Goal: Task Accomplishment & Management: Manage account settings

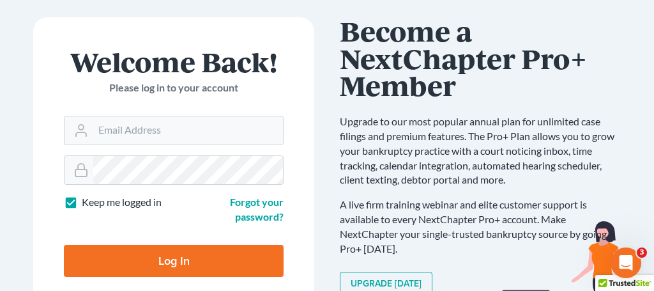
scroll to position [126, 0]
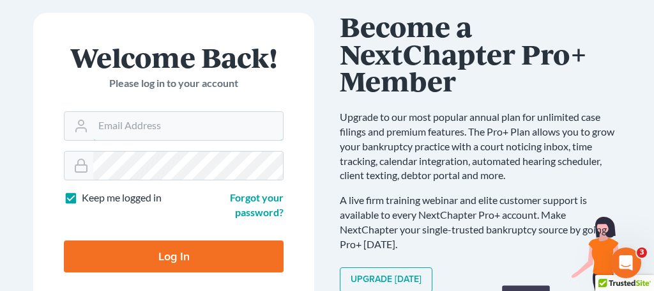
type input "[PERSON_NAME][EMAIL_ADDRESS][DOMAIN_NAME]"
click at [189, 263] on input "Log In" at bounding box center [174, 256] width 220 height 32
type input "Thinking..."
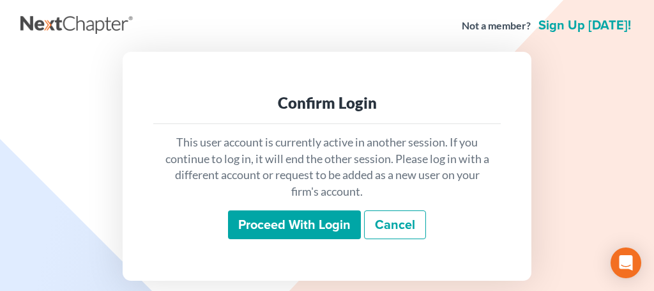
click at [301, 232] on input "Proceed with login" at bounding box center [294, 224] width 133 height 29
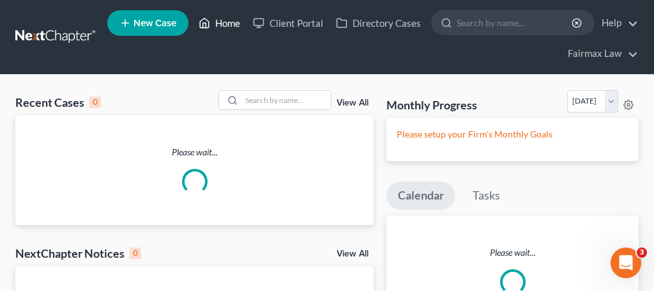
click at [230, 31] on link "Home" at bounding box center [219, 22] width 54 height 23
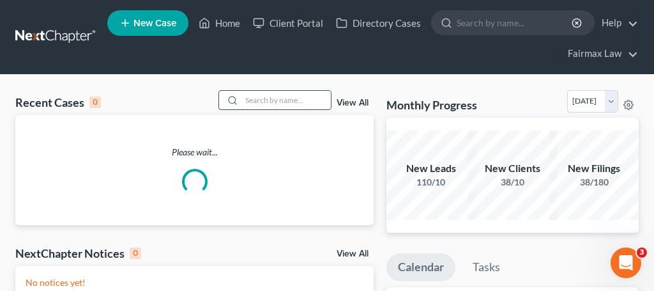
click at [271, 98] on input "search" at bounding box center [285, 100] width 89 height 19
type input "daniel hamilton"
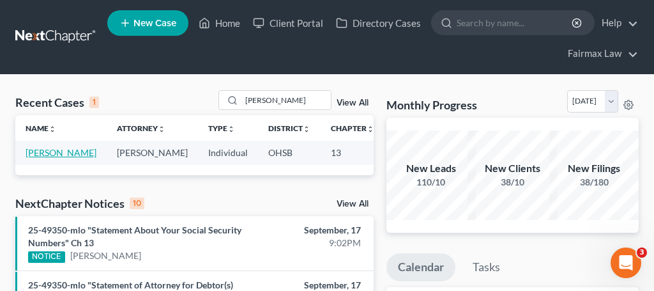
click at [42, 154] on link "[PERSON_NAME]" at bounding box center [61, 152] width 71 height 11
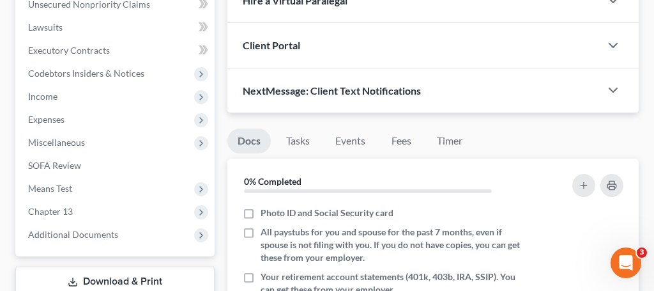
scroll to position [401, 0]
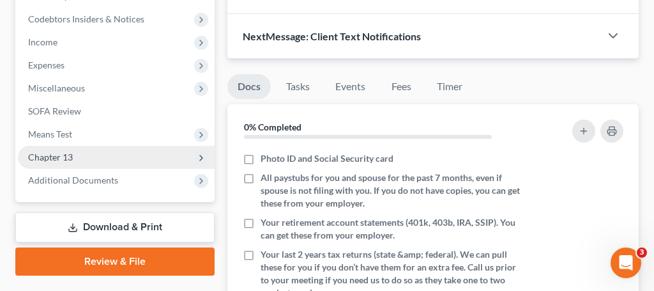
click at [80, 163] on span "Chapter 13" at bounding box center [116, 157] width 197 height 23
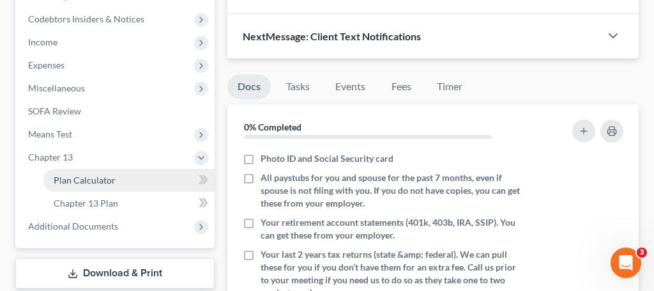
click at [86, 179] on span "Plan Calculator" at bounding box center [85, 179] width 62 height 11
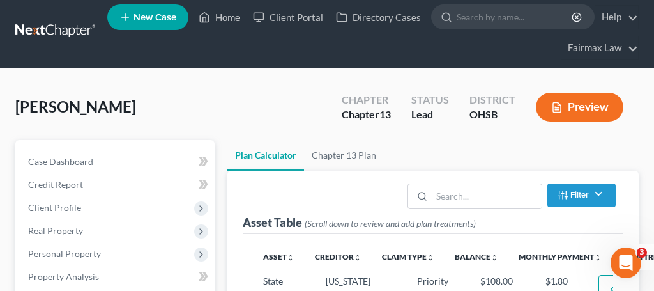
select select "59"
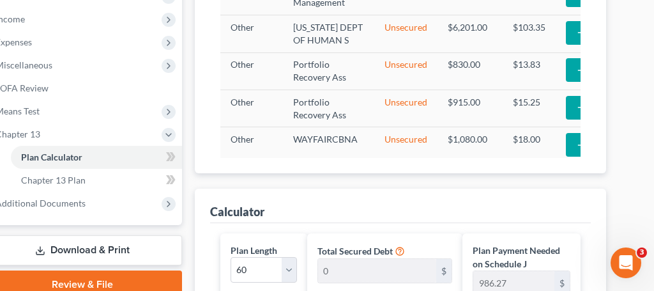
scroll to position [0, 33]
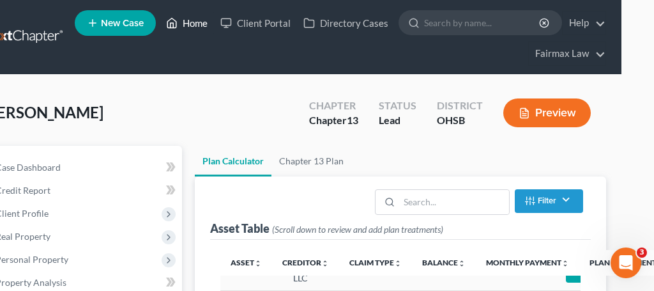
click at [198, 30] on link "Home" at bounding box center [187, 22] width 54 height 23
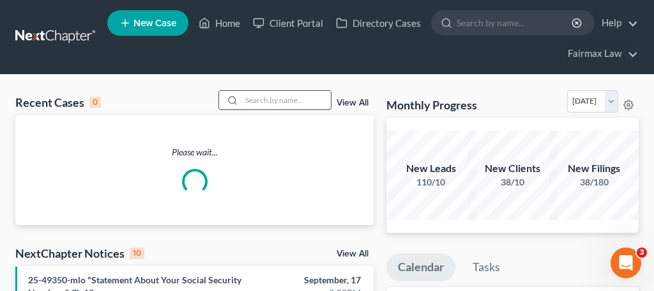
click at [269, 98] on input "search" at bounding box center [285, 100] width 89 height 19
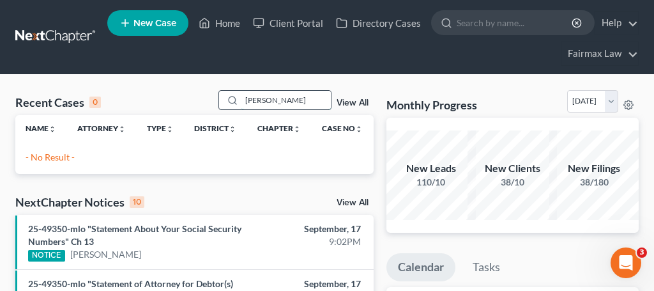
type input "freddie mcfarlane"
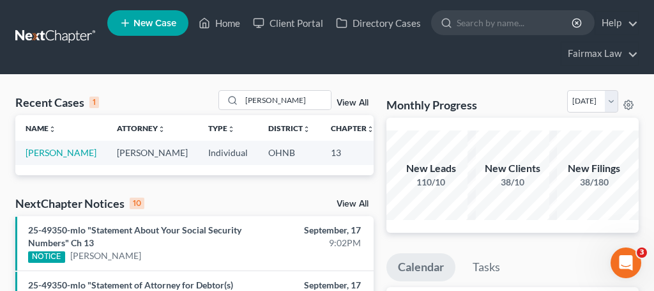
click at [351, 102] on link "View All" at bounding box center [353, 102] width 32 height 9
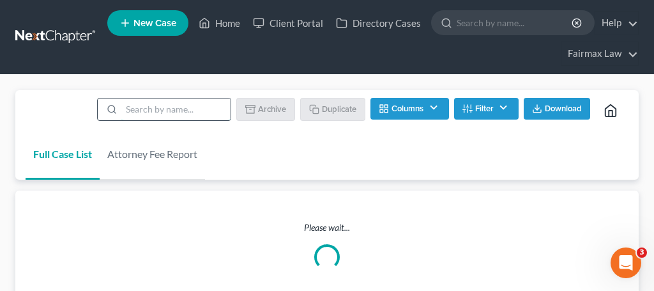
click at [189, 105] on input "search" at bounding box center [175, 109] width 109 height 22
click at [232, 27] on link "Home" at bounding box center [219, 22] width 54 height 23
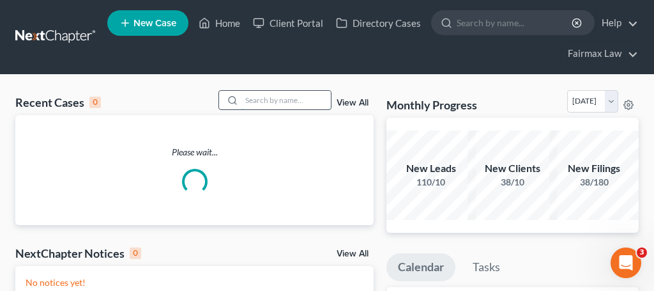
click at [258, 96] on input "search" at bounding box center [285, 100] width 89 height 19
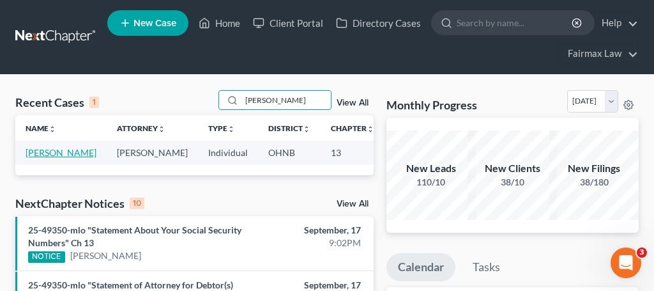
type input "freddie mcfarlane"
click at [45, 151] on link "[PERSON_NAME]" at bounding box center [61, 152] width 71 height 11
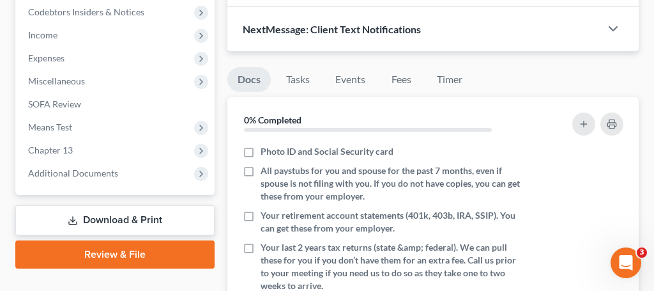
scroll to position [410, 0]
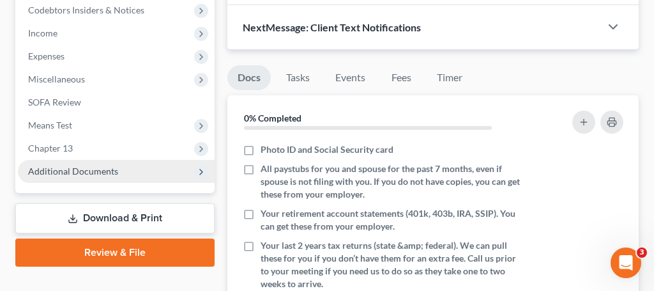
click at [109, 161] on span "Additional Documents" at bounding box center [116, 171] width 197 height 23
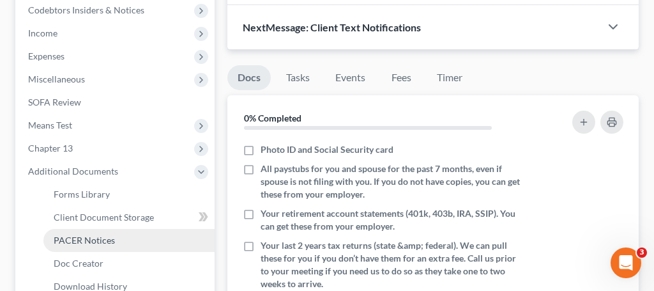
scroll to position [435, 0]
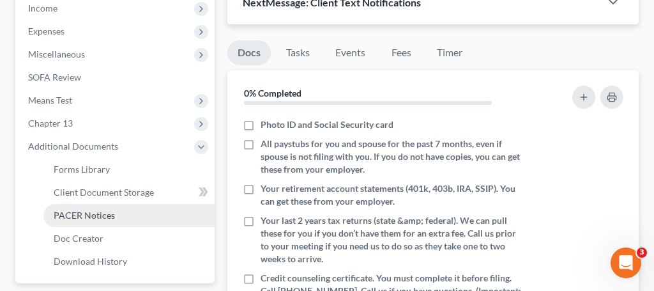
click at [92, 218] on span "PACER Notices" at bounding box center [84, 215] width 61 height 11
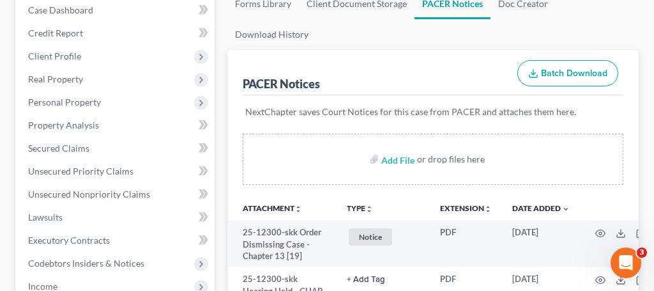
scroll to position [158, 0]
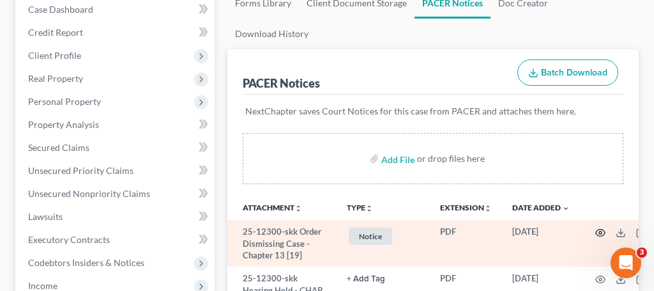
click at [599, 229] on icon "button" at bounding box center [601, 232] width 10 height 7
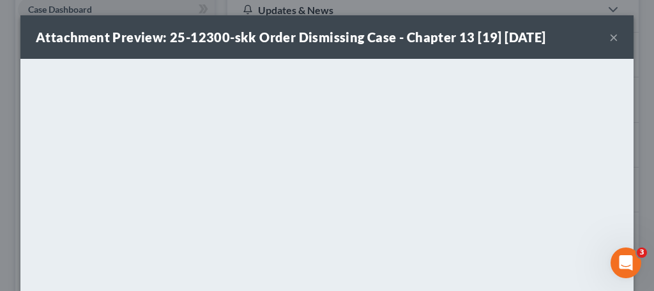
scroll to position [435, 0]
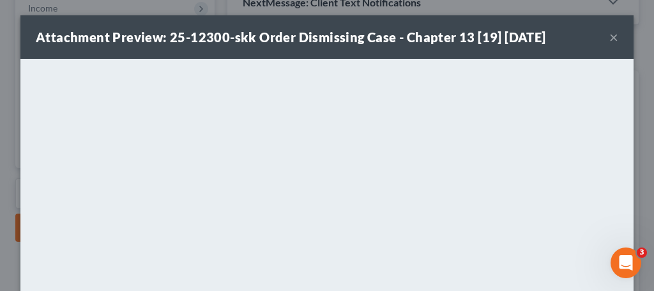
click at [614, 43] on button "×" at bounding box center [613, 36] width 9 height 15
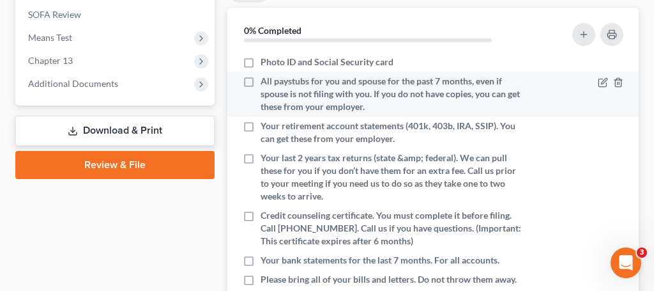
scroll to position [496, 0]
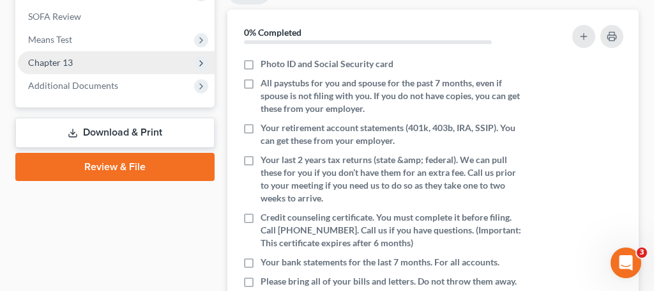
click at [79, 65] on span "Chapter 13" at bounding box center [116, 62] width 197 height 23
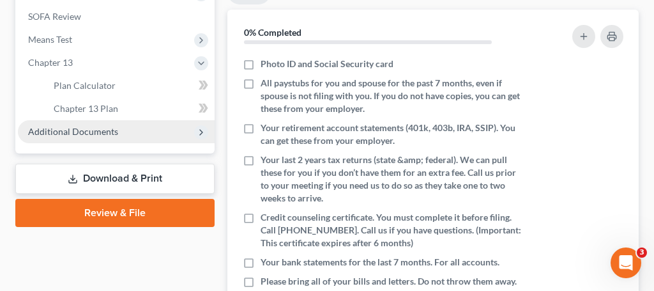
click at [74, 137] on span "Additional Documents" at bounding box center [116, 131] width 197 height 23
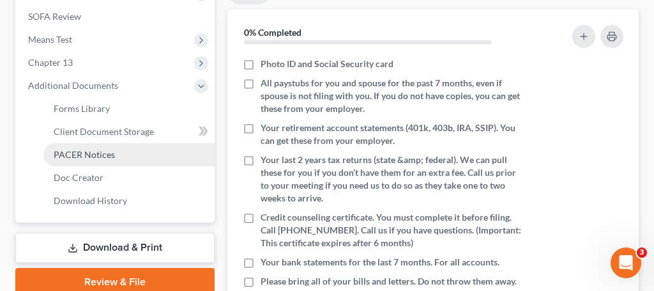
click at [112, 151] on span "PACER Notices" at bounding box center [84, 154] width 61 height 11
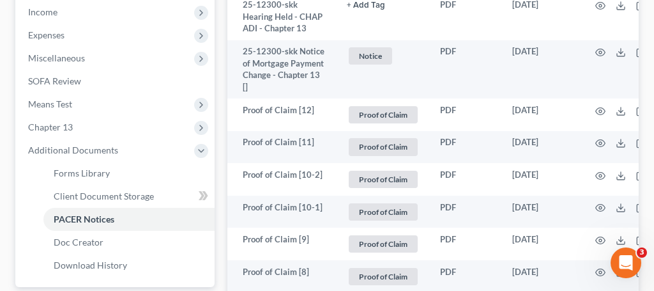
scroll to position [432, 0]
click at [103, 216] on span "PACER Notices" at bounding box center [84, 218] width 61 height 11
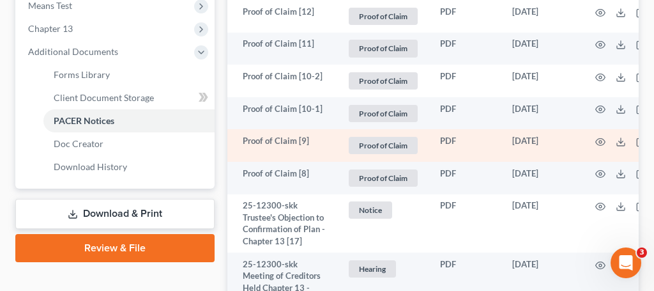
scroll to position [532, 0]
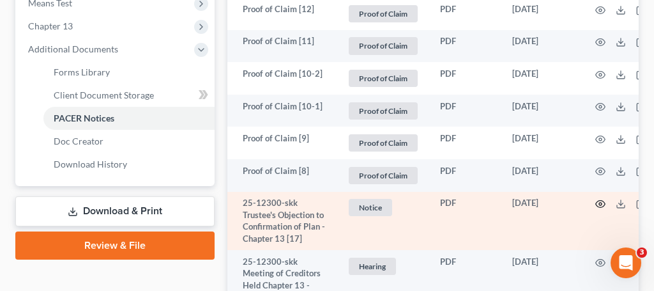
click at [597, 199] on icon "button" at bounding box center [600, 204] width 10 height 10
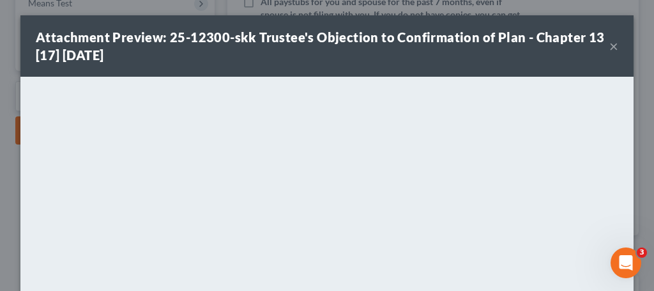
scroll to position [496, 0]
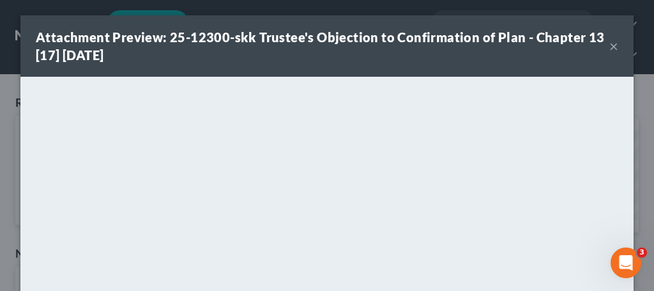
click at [616, 46] on button "×" at bounding box center [613, 45] width 9 height 15
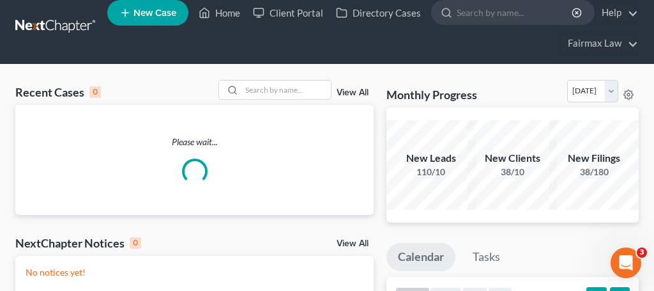
scroll to position [8, 0]
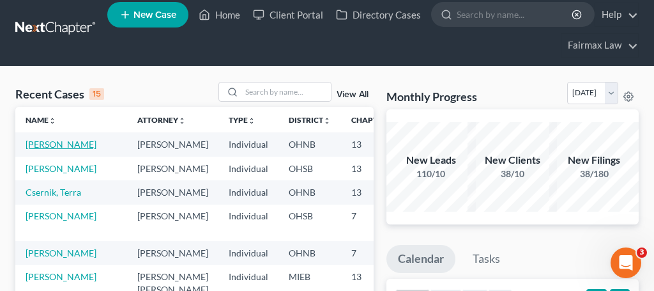
click at [51, 143] on link "[PERSON_NAME]" at bounding box center [61, 144] width 71 height 11
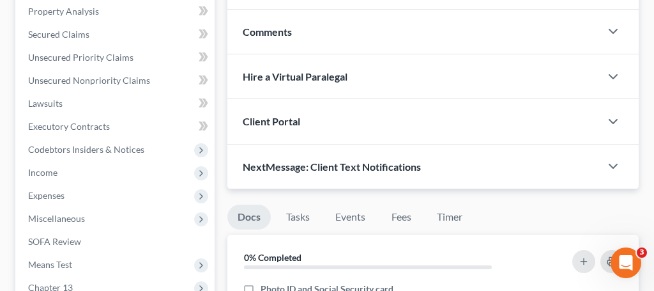
scroll to position [268, 0]
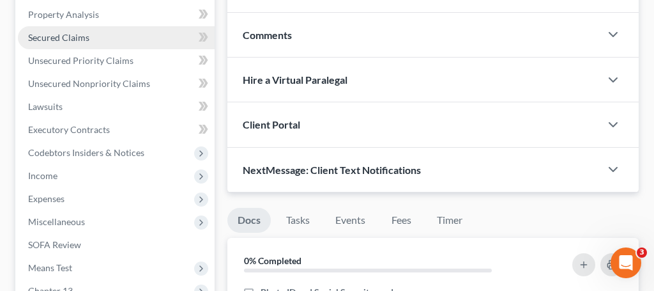
click at [82, 34] on span "Secured Claims" at bounding box center [58, 37] width 61 height 11
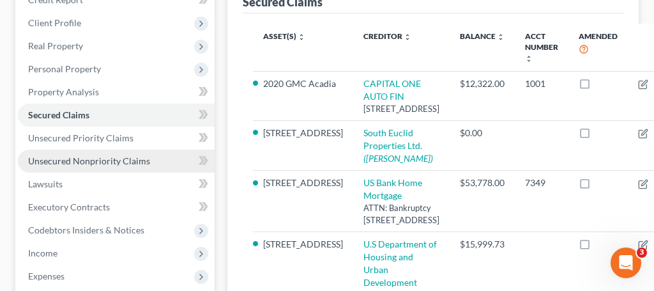
scroll to position [197, 0]
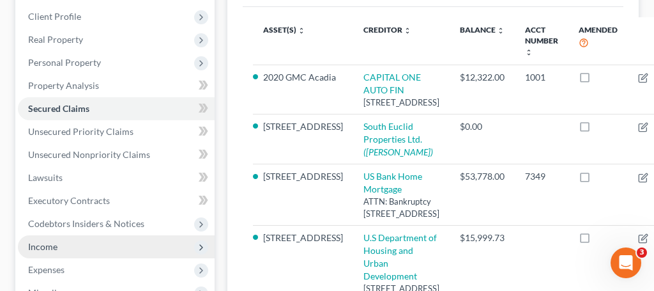
click at [57, 245] on span "Income" at bounding box center [116, 246] width 197 height 23
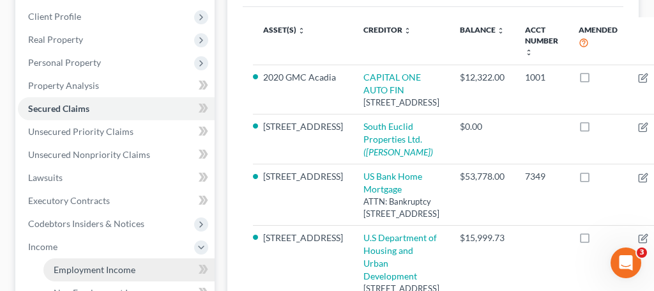
click at [105, 268] on span "Employment Income" at bounding box center [95, 269] width 82 height 11
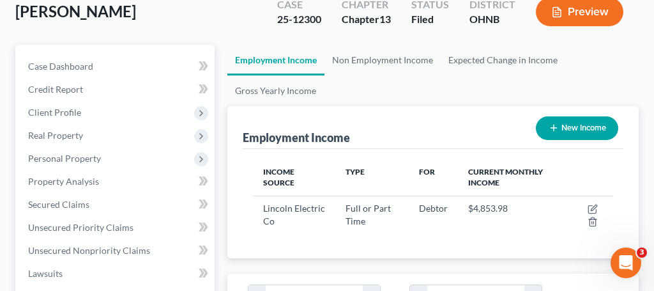
scroll to position [102, 0]
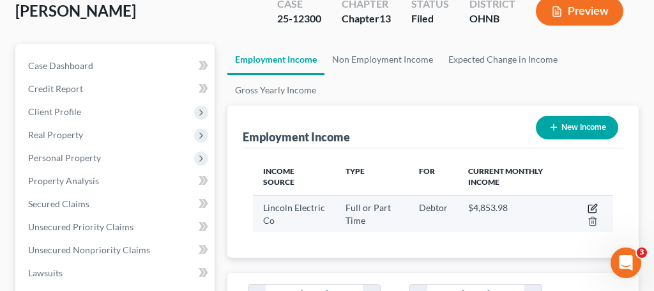
click at [594, 209] on icon "button" at bounding box center [593, 208] width 10 height 10
select select "0"
select select "36"
select select "2"
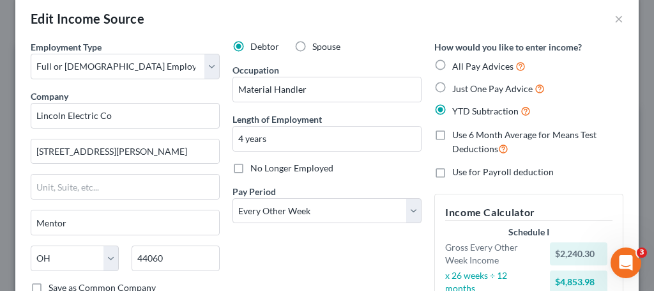
scroll to position [0, 0]
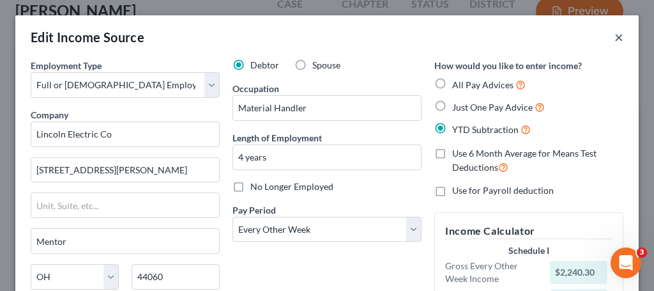
click at [620, 40] on button "×" at bounding box center [618, 36] width 9 height 15
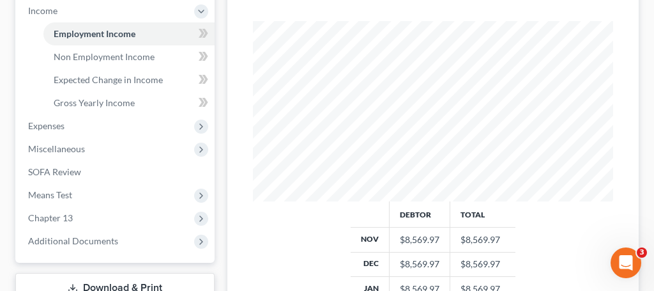
scroll to position [549, 0]
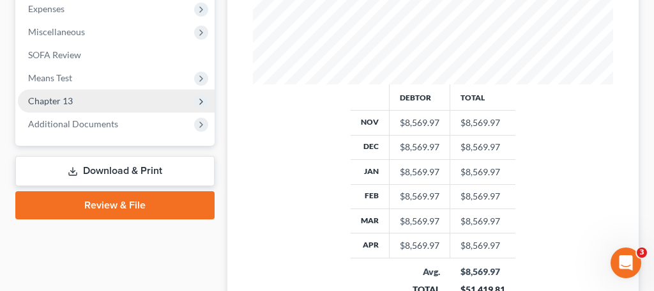
click at [70, 98] on span "Chapter 13" at bounding box center [50, 100] width 45 height 11
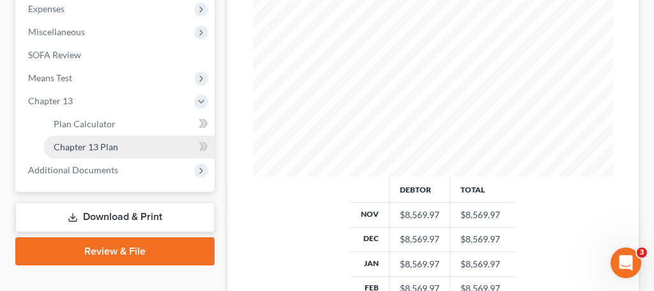
click at [105, 149] on span "Chapter 13 Plan" at bounding box center [86, 146] width 65 height 11
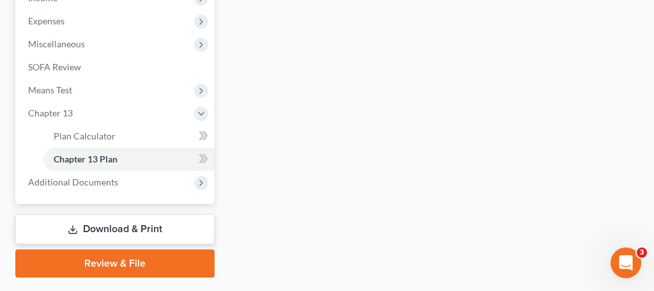
scroll to position [446, 0]
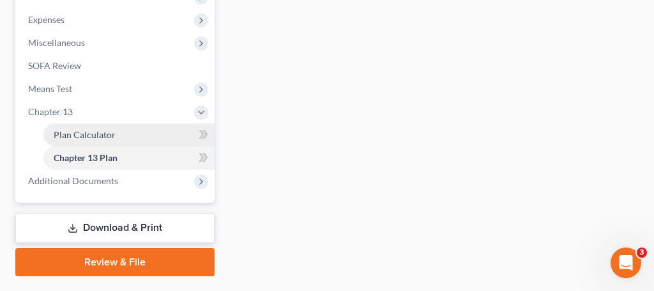
click at [100, 136] on span "Plan Calculator" at bounding box center [85, 134] width 62 height 11
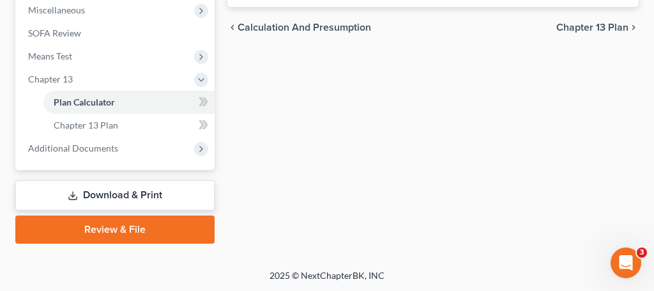
select select "59"
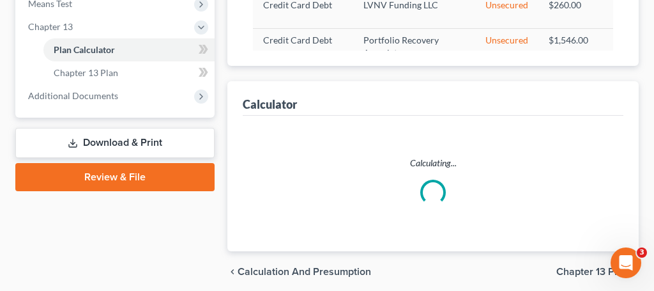
scroll to position [532, 0]
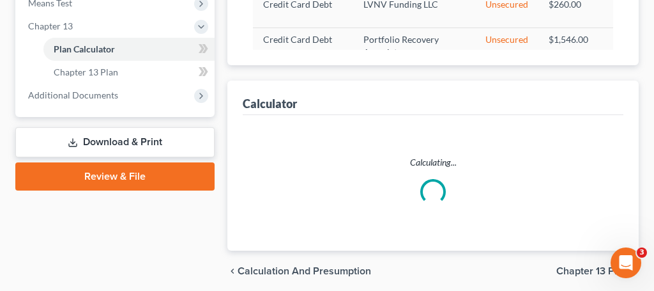
select select "59"
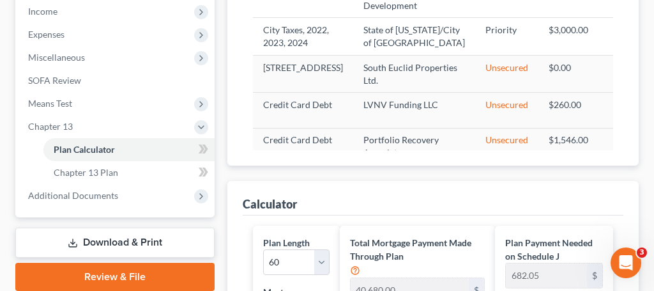
scroll to position [456, 0]
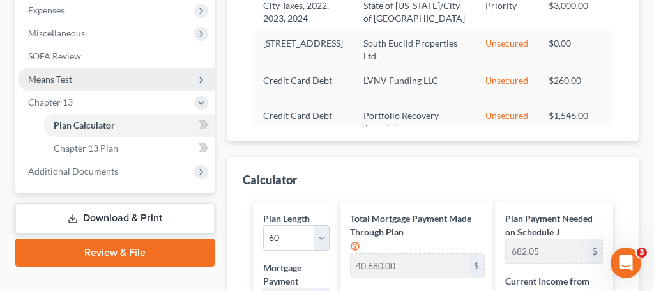
click at [69, 78] on span "Means Test" at bounding box center [50, 78] width 44 height 11
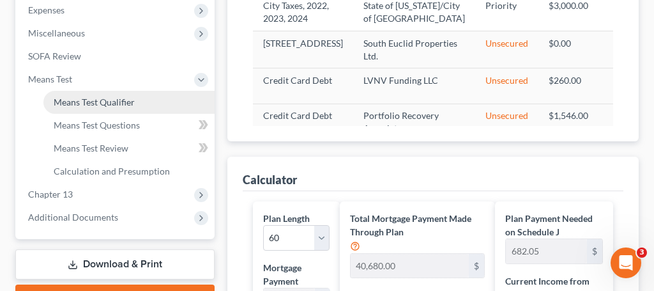
click at [85, 102] on span "Means Test Qualifier" at bounding box center [94, 101] width 81 height 11
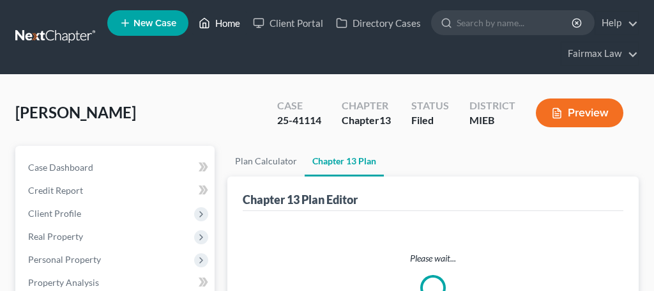
click at [213, 26] on link "Home" at bounding box center [219, 22] width 54 height 23
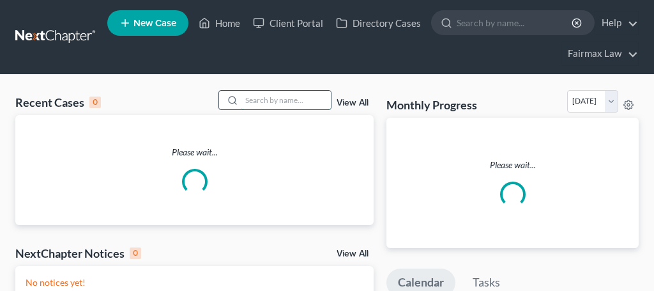
click at [259, 100] on input "search" at bounding box center [285, 100] width 89 height 19
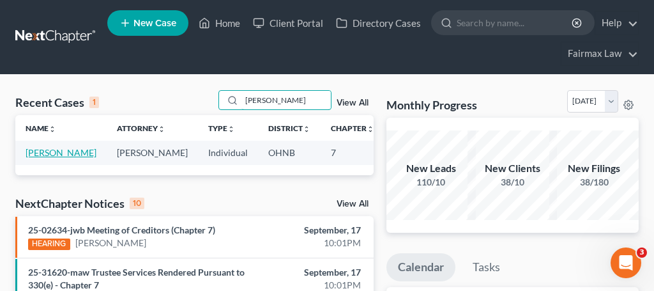
type input "[PERSON_NAME]"
click at [38, 156] on link "[PERSON_NAME]" at bounding box center [61, 152] width 71 height 11
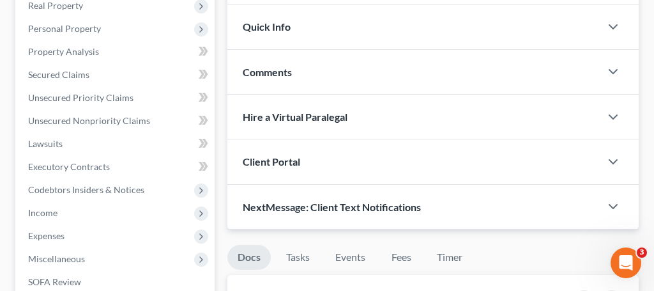
scroll to position [328, 0]
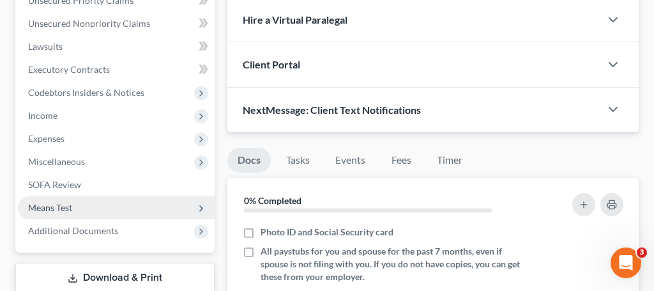
click at [79, 211] on span "Means Test" at bounding box center [116, 207] width 197 height 23
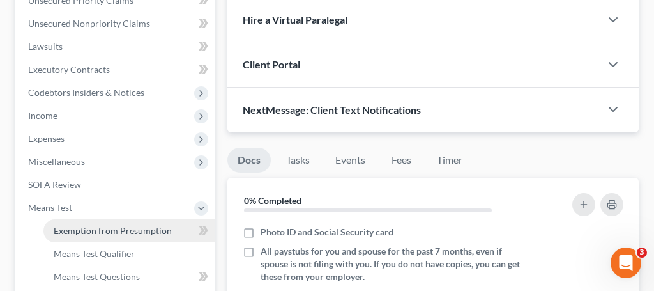
click at [92, 232] on span "Exemption from Presumption" at bounding box center [113, 230] width 118 height 11
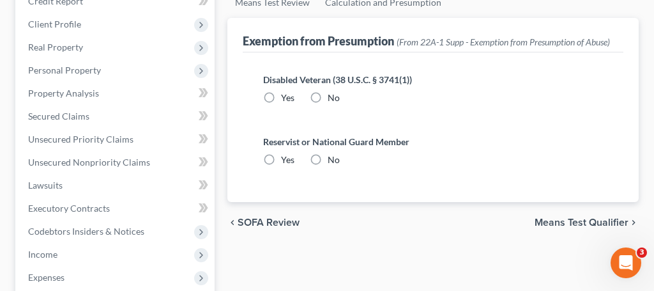
scroll to position [223, 0]
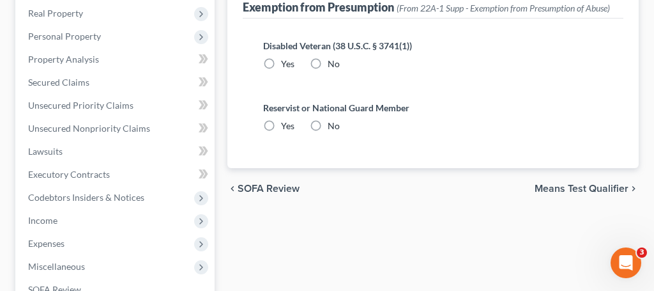
click at [585, 187] on span "Means Test Qualifier" at bounding box center [582, 188] width 94 height 10
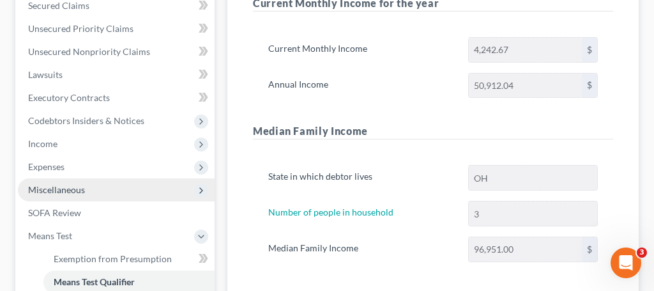
scroll to position [290, 0]
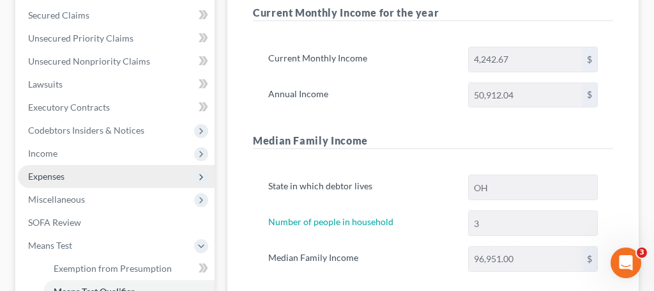
click at [61, 176] on span "Expenses" at bounding box center [46, 176] width 36 height 11
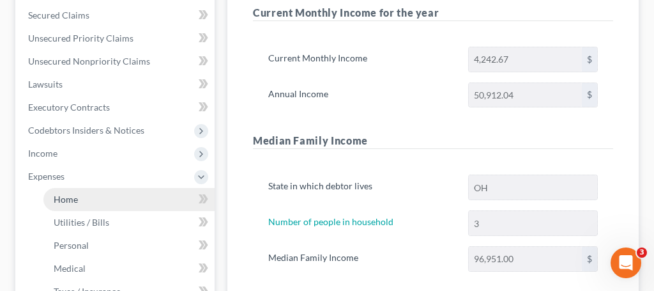
click at [79, 203] on link "Home" at bounding box center [128, 199] width 171 height 23
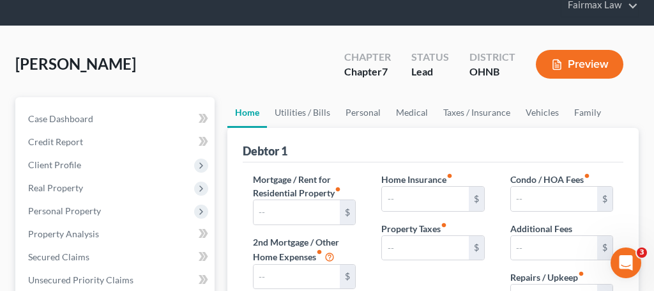
type input "800.00"
type input "0.00"
radio input "true"
type input "0.00"
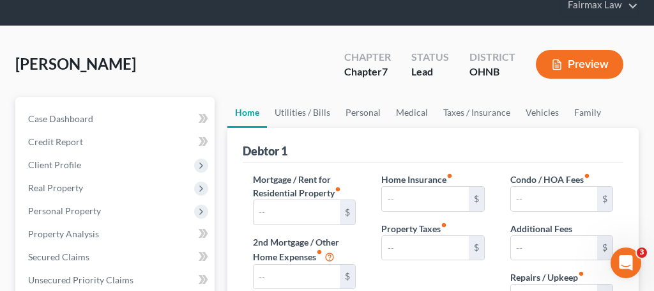
type input "0.00"
type input "20.00"
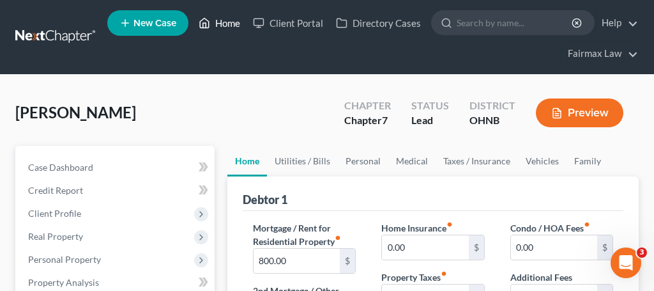
click at [231, 24] on link "Home" at bounding box center [219, 22] width 54 height 23
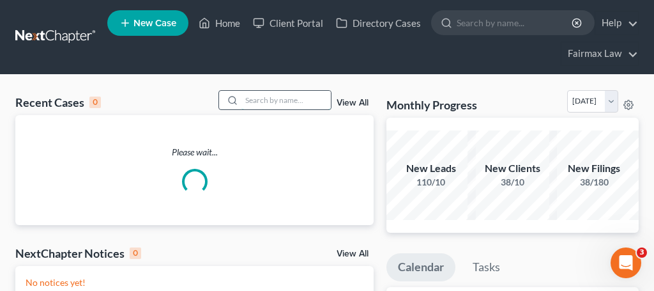
click at [263, 99] on input "search" at bounding box center [285, 100] width 89 height 19
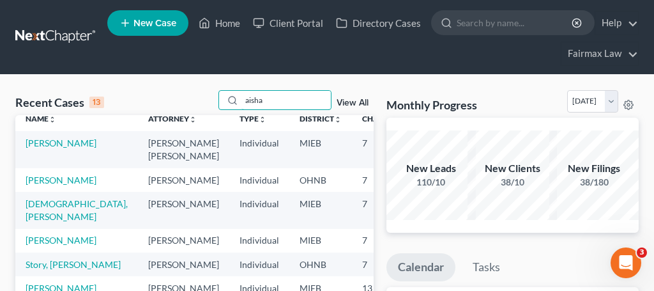
scroll to position [11, 0]
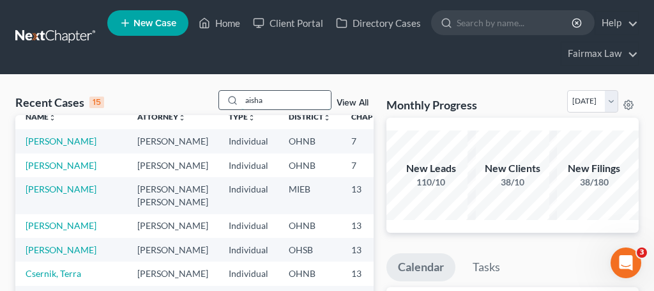
click at [284, 101] on input "aisha" at bounding box center [285, 100] width 89 height 19
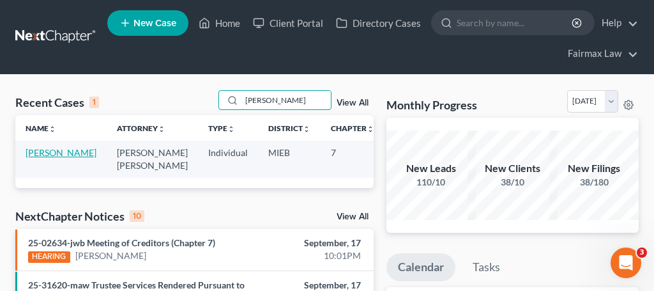
type input "[PERSON_NAME]"
click at [40, 152] on link "[PERSON_NAME]" at bounding box center [61, 152] width 71 height 11
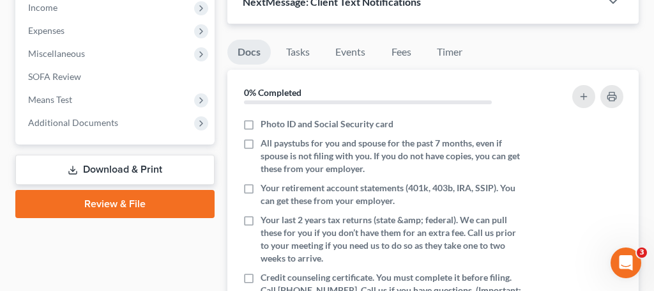
scroll to position [436, 0]
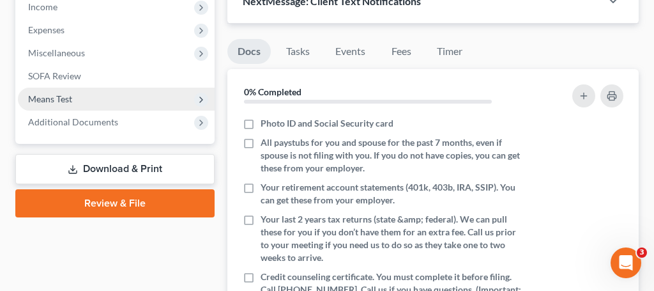
click at [80, 102] on span "Means Test" at bounding box center [116, 99] width 197 height 23
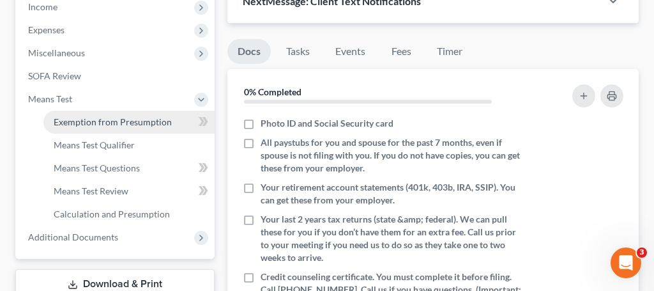
click at [109, 121] on span "Exemption from Presumption" at bounding box center [113, 121] width 118 height 11
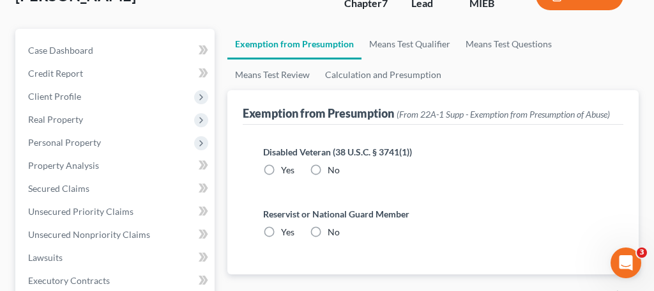
radio input "true"
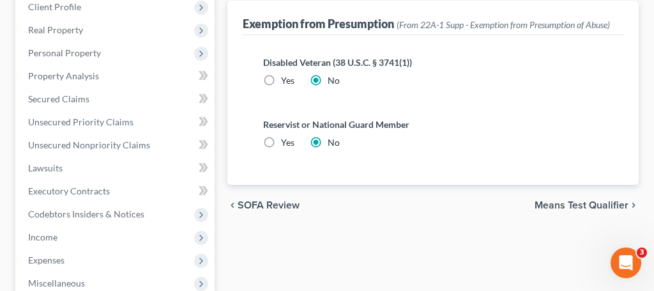
click at [571, 202] on span "Means Test Qualifier" at bounding box center [582, 205] width 94 height 10
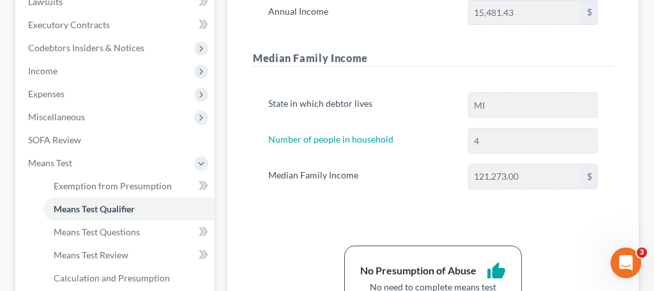
scroll to position [406, 0]
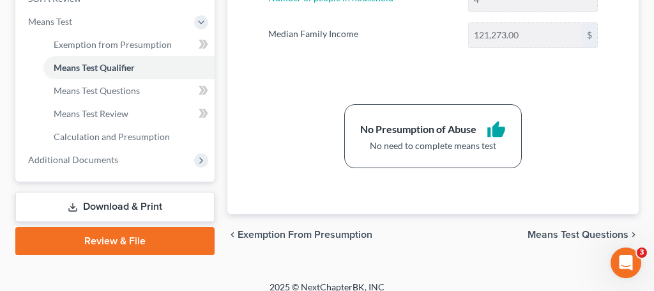
click at [563, 235] on span "Means Test Questions" at bounding box center [578, 234] width 101 height 10
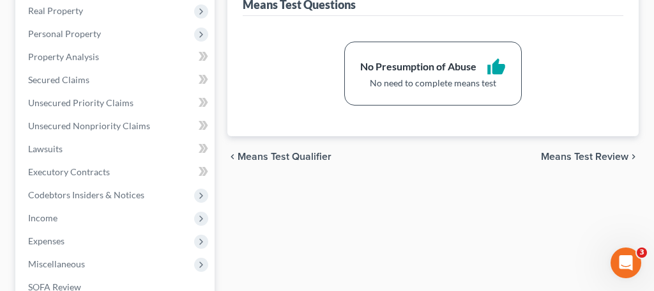
scroll to position [227, 0]
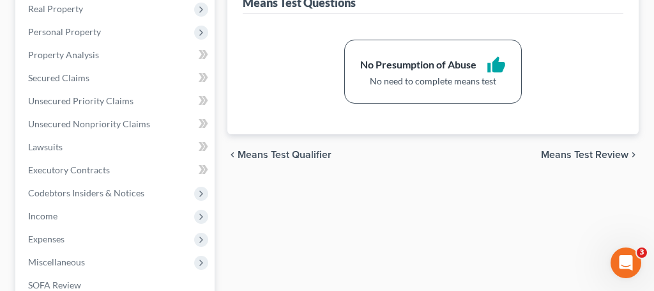
click at [609, 155] on span "Means Test Review" at bounding box center [585, 154] width 88 height 10
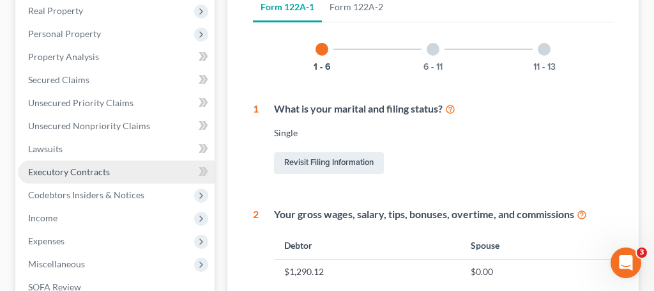
scroll to position [225, 0]
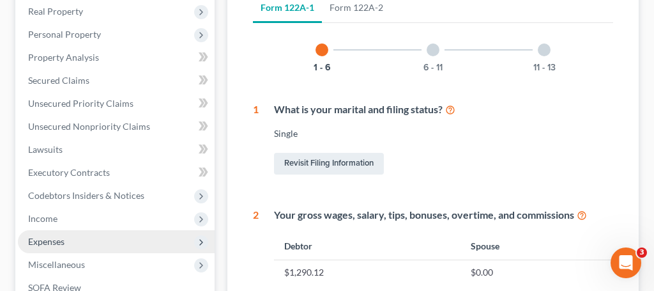
click at [59, 244] on span "Expenses" at bounding box center [46, 241] width 36 height 11
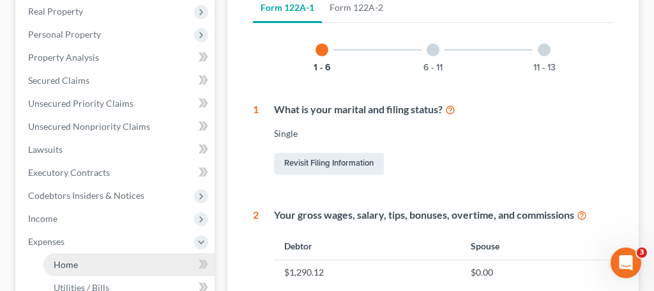
click at [66, 262] on span "Home" at bounding box center [66, 264] width 24 height 11
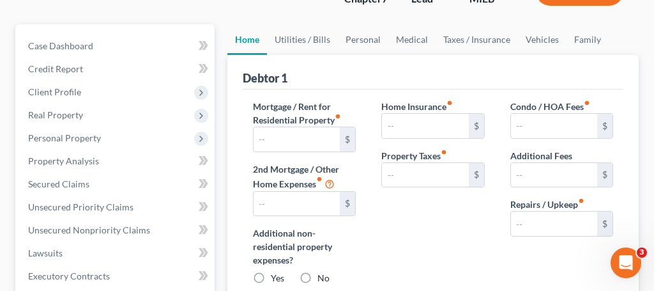
type input "0.00"
radio input "true"
type input "0.00"
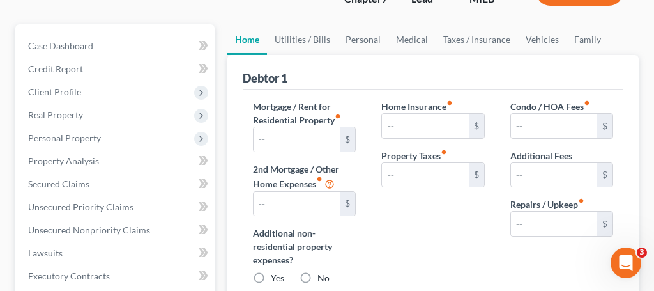
type input "0.00"
type input "50.00"
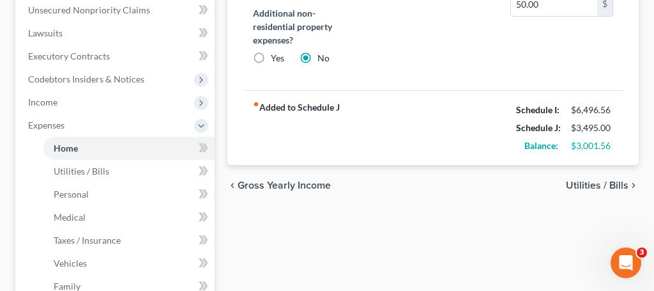
scroll to position [352, 0]
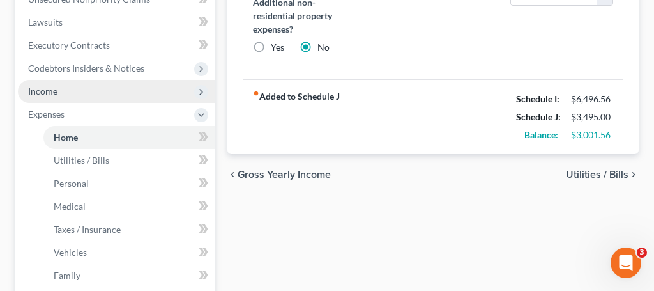
click at [57, 88] on span "Income" at bounding box center [116, 91] width 197 height 23
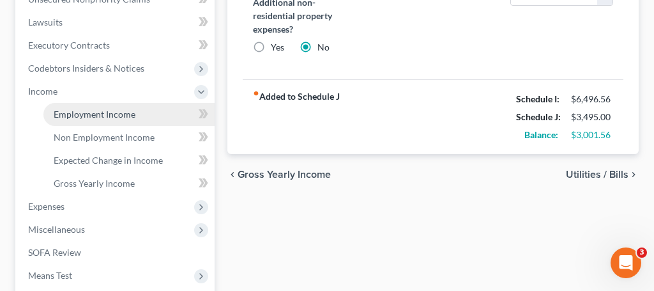
click at [92, 115] on span "Employment Income" at bounding box center [95, 114] width 82 height 11
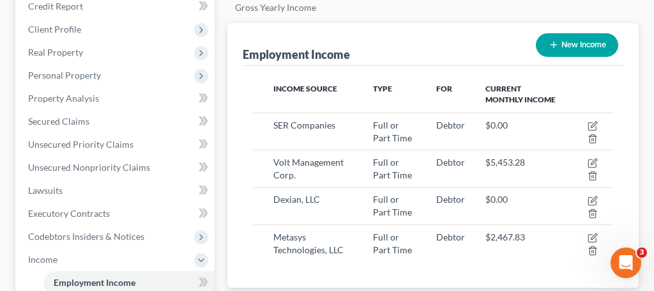
scroll to position [181, 0]
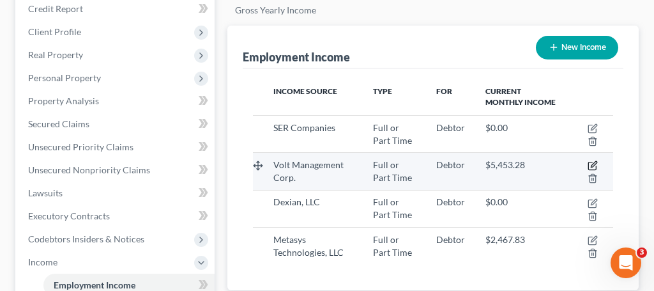
click at [592, 165] on icon "button" at bounding box center [594, 165] width 6 height 6
select select "0"
select select "4"
select select "2"
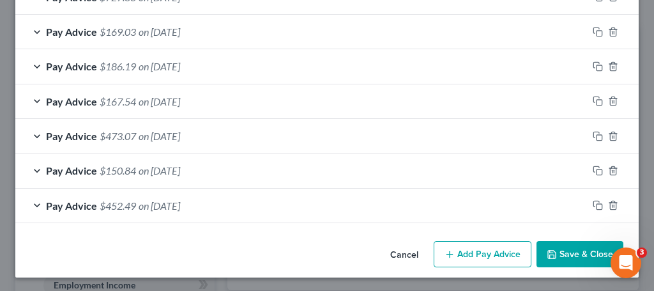
scroll to position [494, 0]
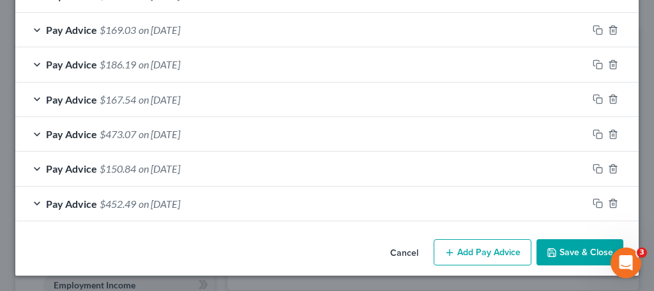
click at [141, 201] on span "on [DATE]" at bounding box center [160, 203] width 42 height 12
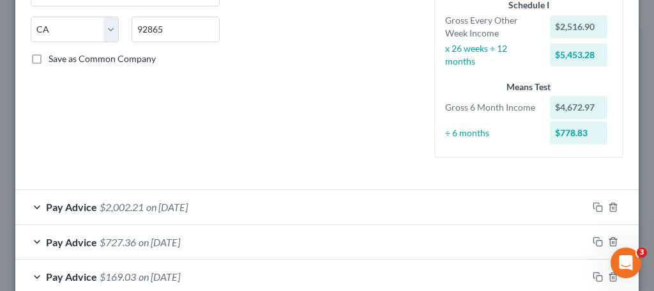
scroll to position [249, 0]
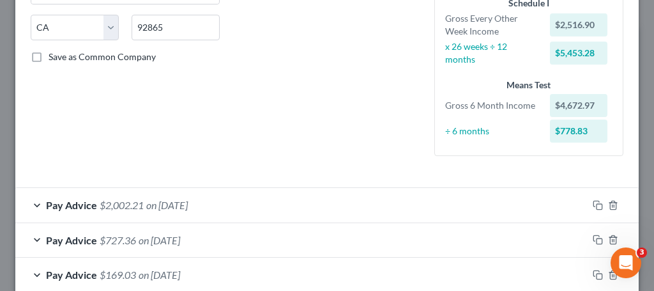
click at [142, 201] on span "$2,002.21" at bounding box center [122, 205] width 44 height 12
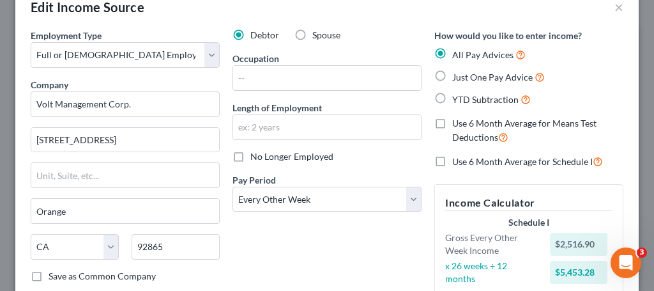
scroll to position [0, 0]
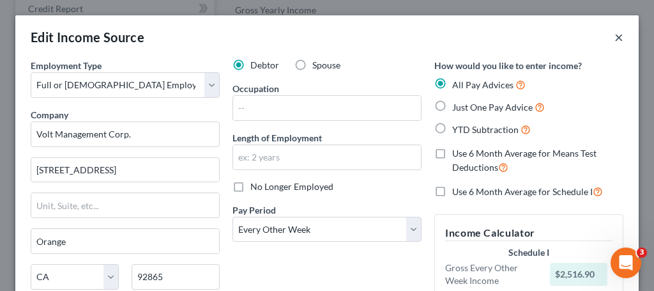
click at [617, 39] on button "×" at bounding box center [618, 36] width 9 height 15
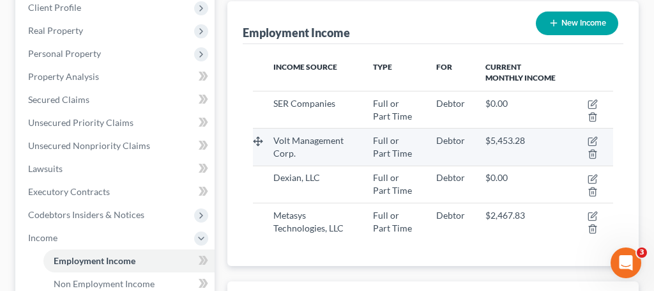
scroll to position [210, 0]
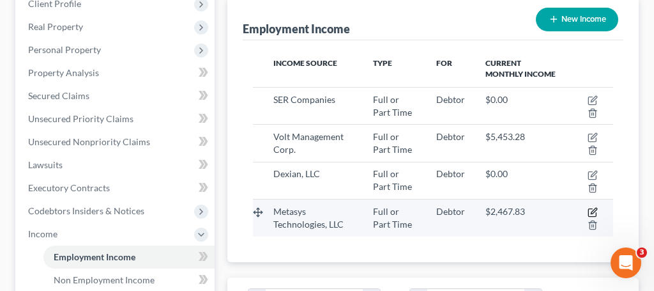
click at [595, 214] on icon "button" at bounding box center [593, 212] width 10 height 10
select select "0"
select select "10"
select select "3"
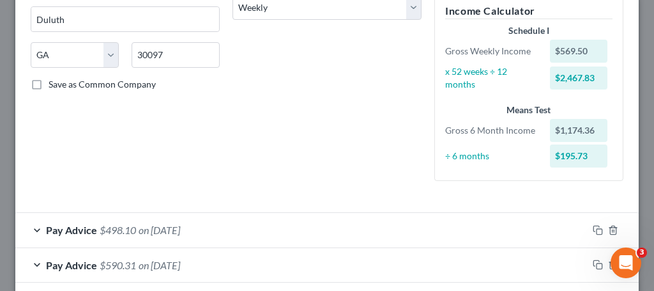
scroll to position [0, 0]
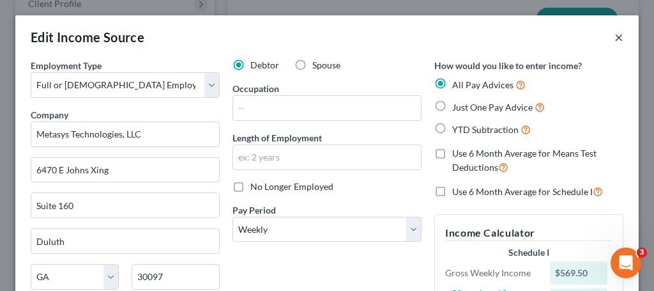
click at [618, 36] on button "×" at bounding box center [618, 36] width 9 height 15
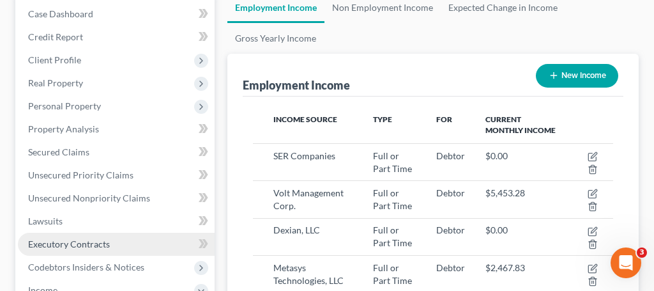
scroll to position [154, 0]
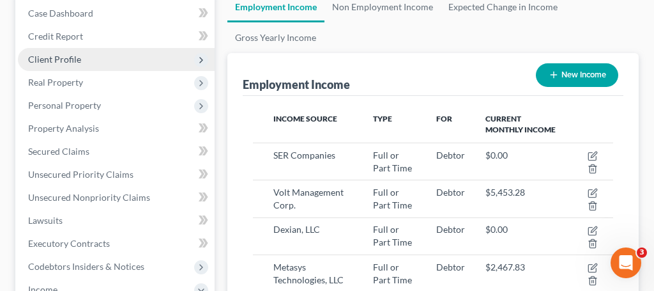
click at [75, 63] on span "Client Profile" at bounding box center [54, 59] width 53 height 11
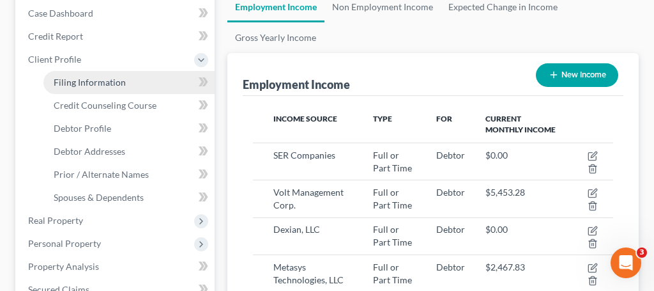
click at [88, 83] on span "Filing Information" at bounding box center [90, 82] width 72 height 11
select select "1"
select select "0"
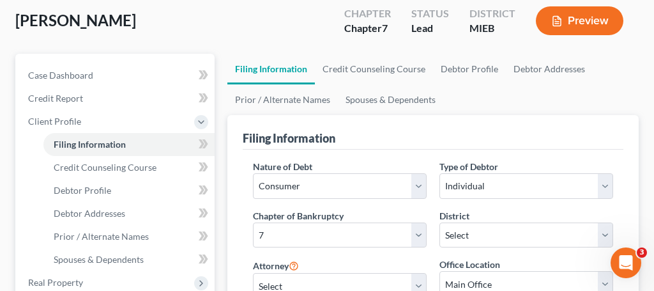
scroll to position [133, 0]
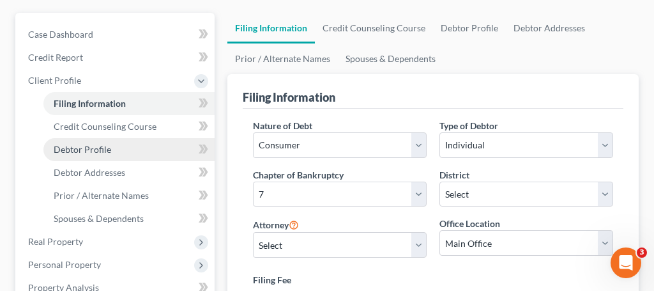
click at [100, 149] on span "Debtor Profile" at bounding box center [82, 149] width 57 height 11
select select "0"
select select "3"
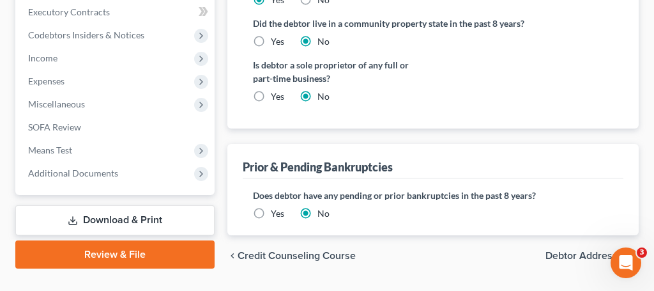
scroll to position [556, 0]
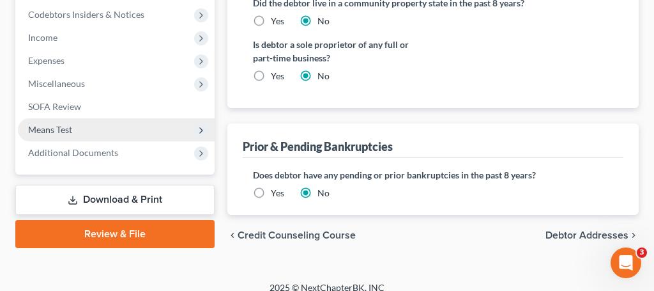
click at [68, 125] on span "Means Test" at bounding box center [50, 129] width 44 height 11
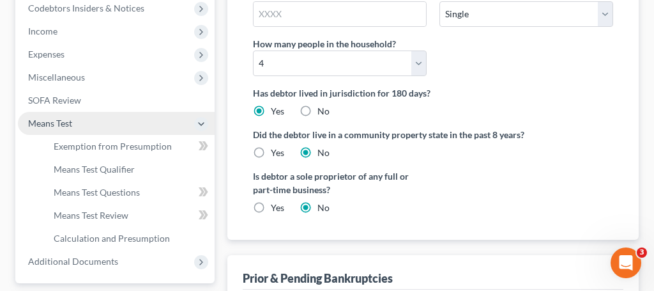
scroll to position [406, 0]
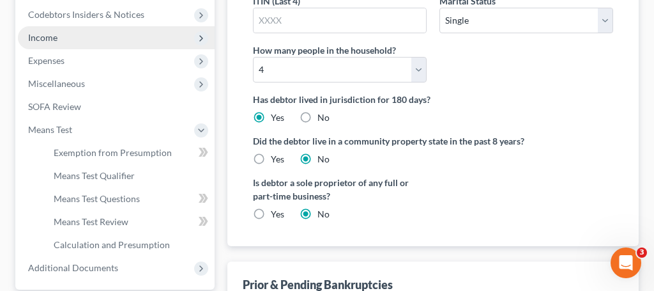
click at [55, 42] on span "Income" at bounding box center [42, 37] width 29 height 11
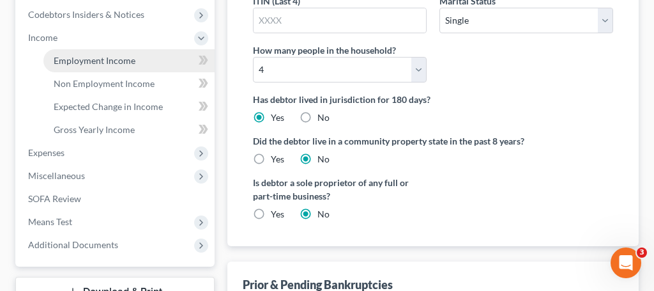
click at [116, 60] on span "Employment Income" at bounding box center [95, 60] width 82 height 11
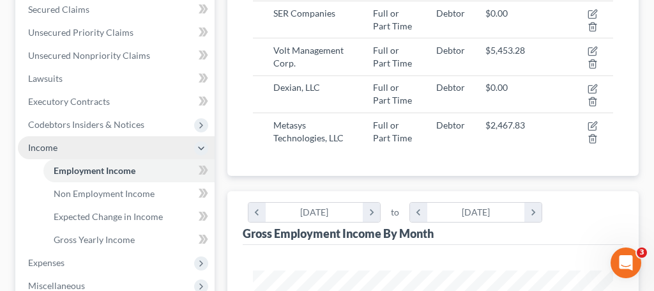
scroll to position [303, 0]
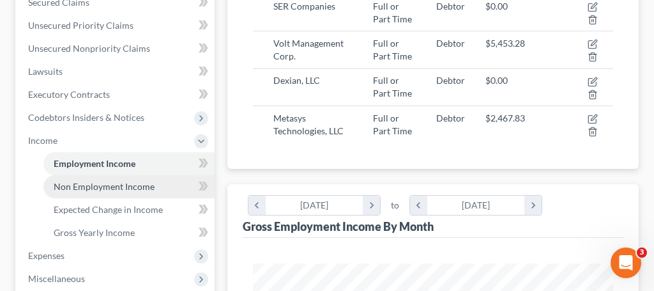
click at [119, 185] on span "Non Employment Income" at bounding box center [104, 186] width 101 height 11
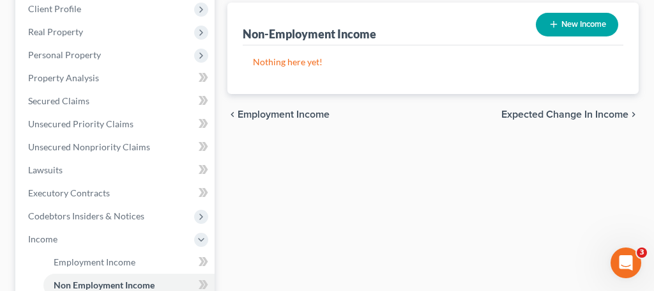
scroll to position [319, 0]
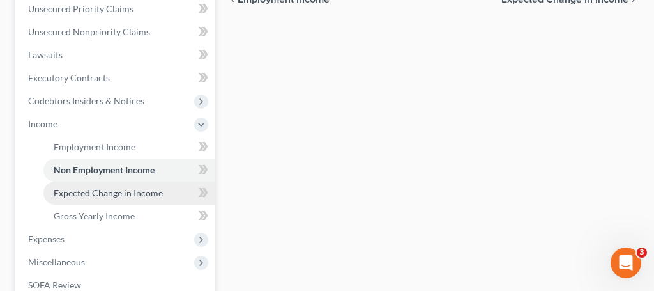
click at [123, 199] on link "Expected Change in Income" at bounding box center [128, 192] width 171 height 23
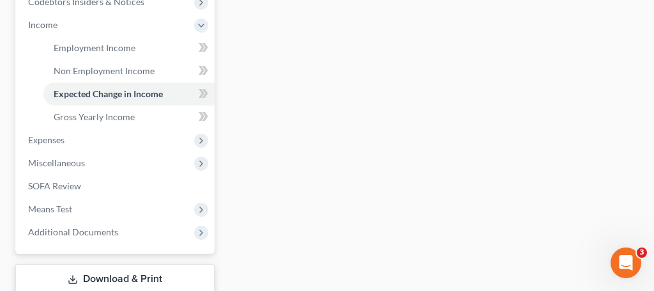
scroll to position [429, 0]
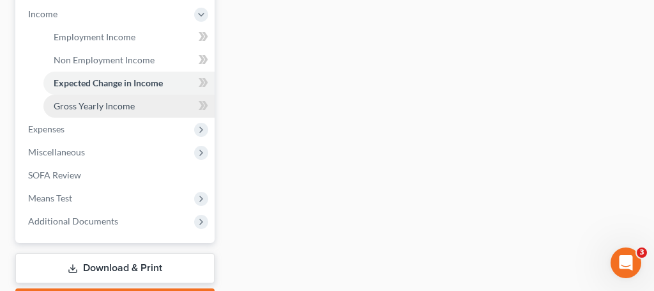
click at [100, 113] on link "Gross Yearly Income" at bounding box center [128, 106] width 171 height 23
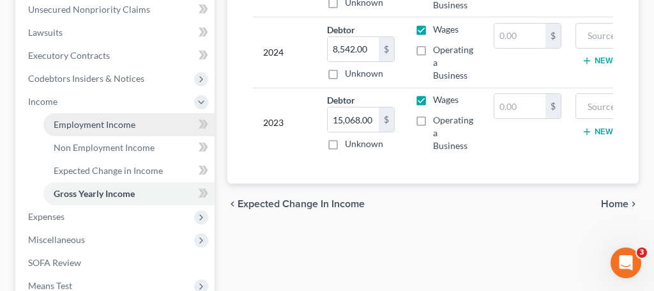
scroll to position [348, 0]
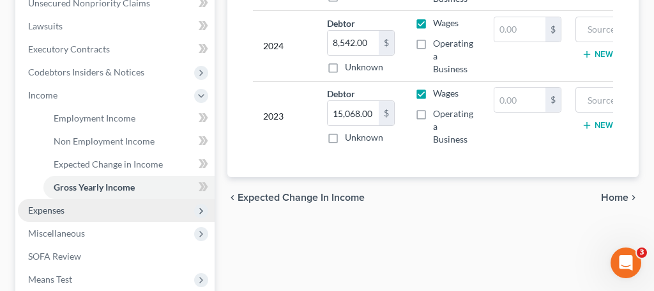
click at [61, 209] on span "Expenses" at bounding box center [46, 209] width 36 height 11
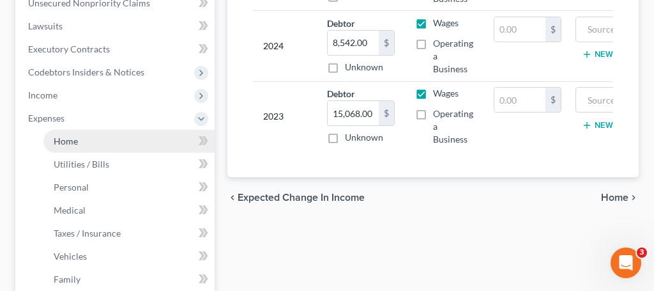
click at [65, 142] on span "Home" at bounding box center [66, 140] width 24 height 11
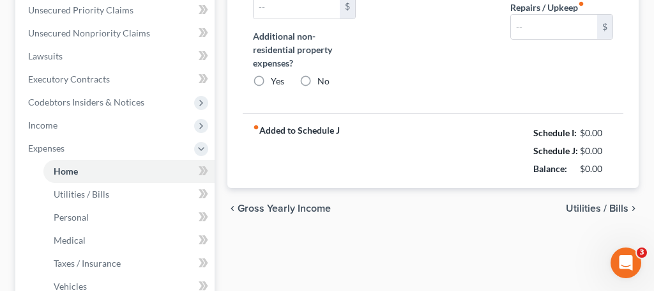
type input "0.00"
radio input "true"
type input "0.00"
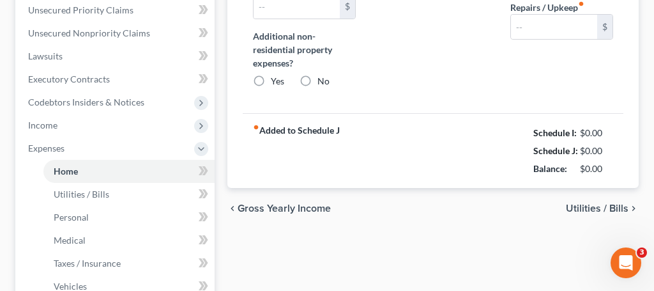
type input "0.00"
type input "50.00"
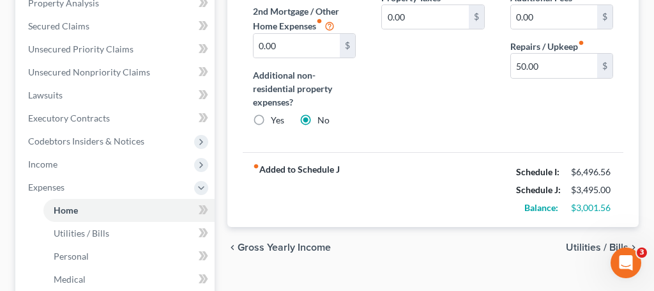
click at [576, 245] on span "Utilities / Bills" at bounding box center [597, 247] width 63 height 10
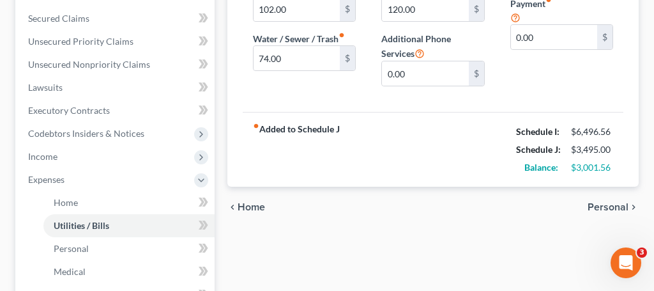
click at [616, 212] on span "Personal" at bounding box center [608, 207] width 41 height 10
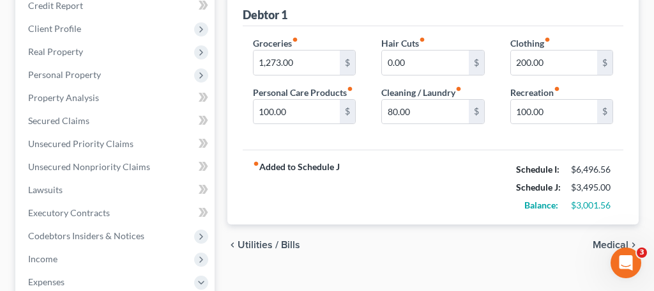
scroll to position [188, 0]
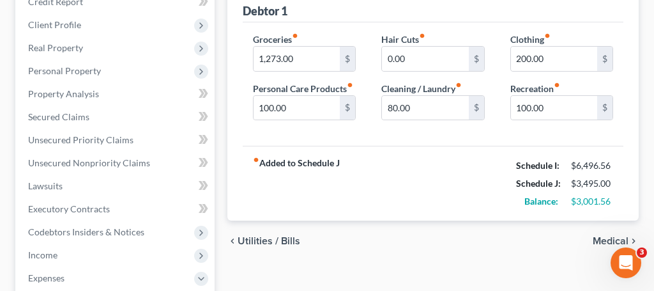
click at [598, 240] on span "Medical" at bounding box center [611, 241] width 36 height 10
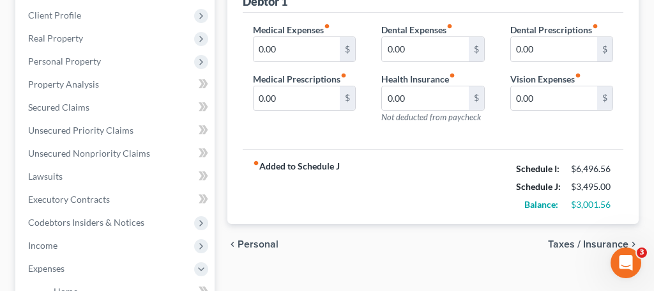
click at [577, 243] on span "Taxes / Insurance" at bounding box center [588, 244] width 80 height 10
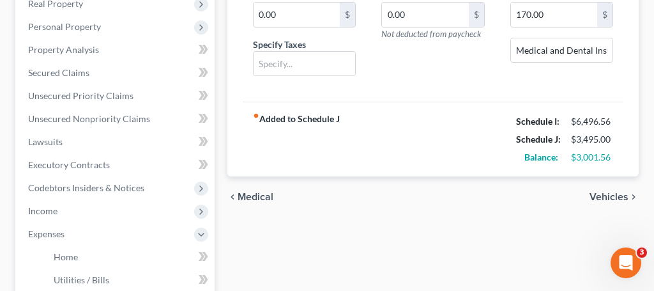
click at [606, 195] on span "Vehicles" at bounding box center [609, 197] width 39 height 10
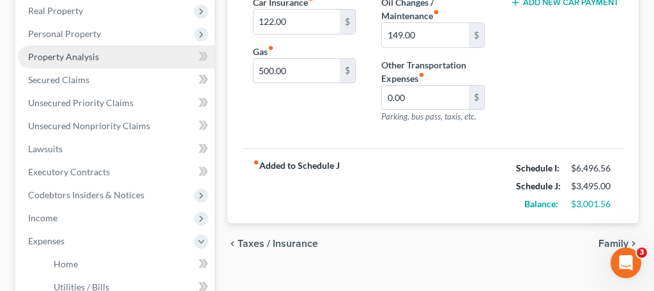
click at [83, 53] on span "Property Analysis" at bounding box center [63, 56] width 71 height 11
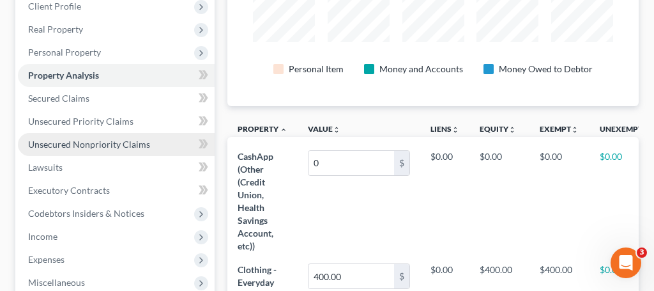
click at [68, 139] on span "Unsecured Nonpriority Claims" at bounding box center [89, 144] width 122 height 11
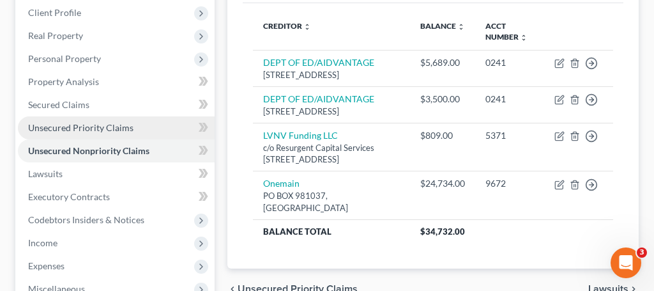
click at [105, 123] on span "Unsecured Priority Claims" at bounding box center [80, 127] width 105 height 11
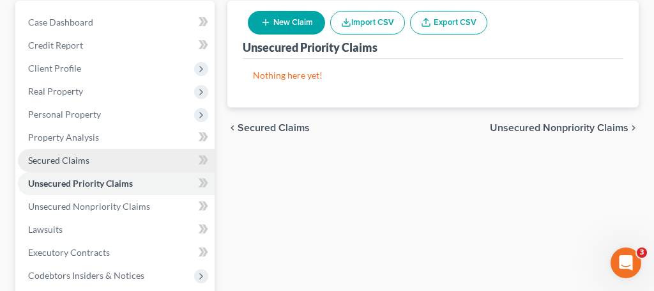
click at [61, 162] on span "Secured Claims" at bounding box center [58, 160] width 61 height 11
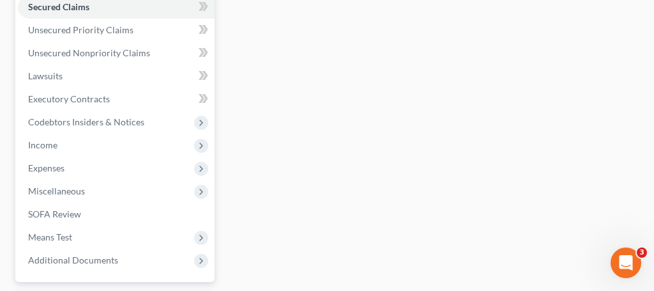
scroll to position [301, 0]
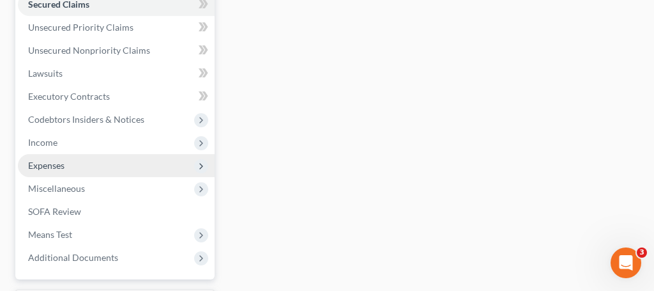
click at [59, 169] on span "Expenses" at bounding box center [46, 165] width 36 height 11
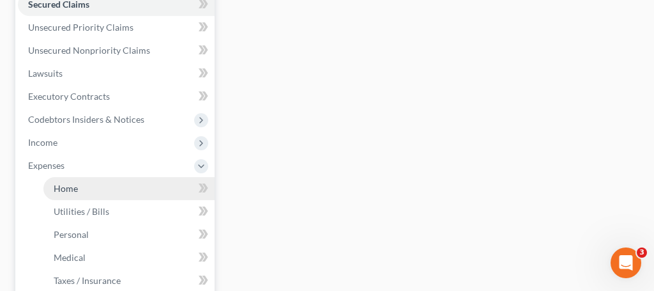
click at [70, 187] on span "Home" at bounding box center [66, 188] width 24 height 11
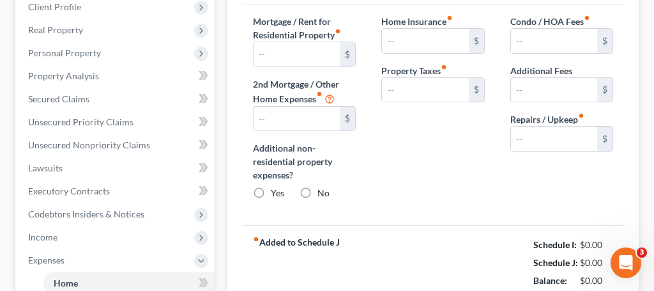
type input "0.00"
radio input "true"
type input "0.00"
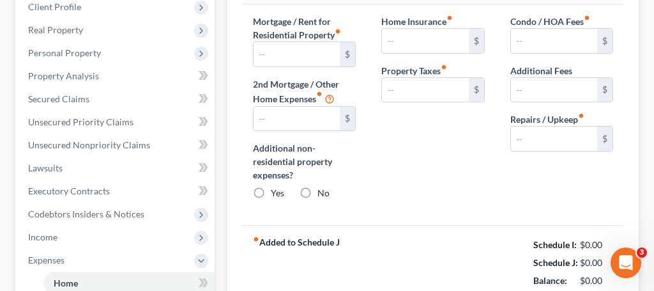
type input "0.00"
type input "50.00"
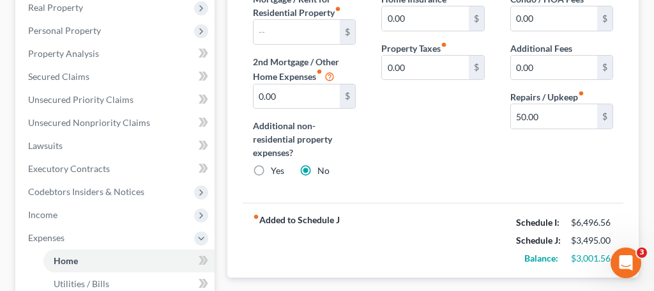
scroll to position [227, 0]
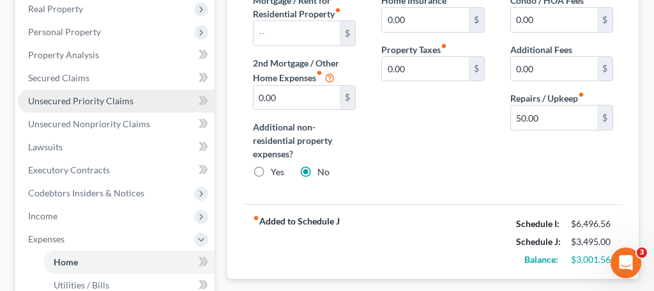
click at [90, 105] on span "Unsecured Priority Claims" at bounding box center [80, 100] width 105 height 11
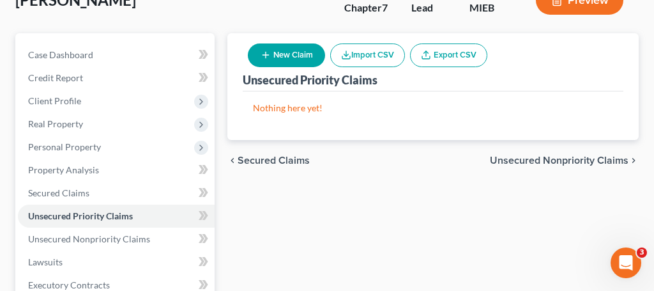
scroll to position [114, 0]
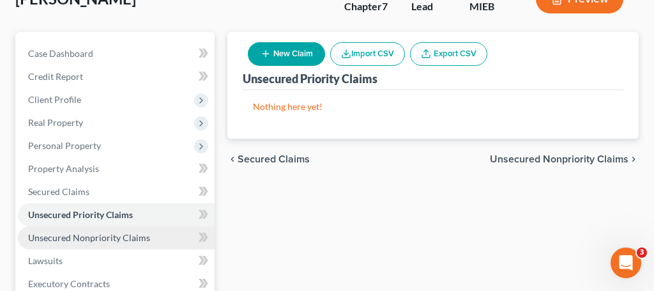
click at [105, 235] on span "Unsecured Nonpriority Claims" at bounding box center [89, 237] width 122 height 11
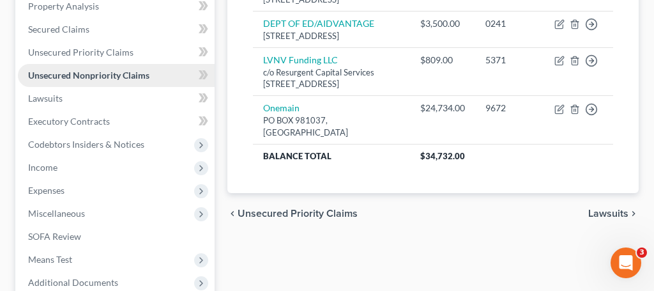
scroll to position [278, 0]
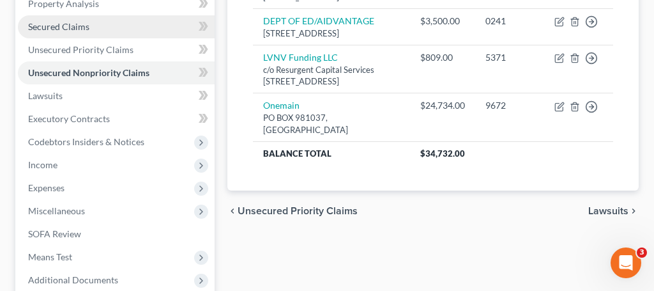
click at [77, 26] on span "Secured Claims" at bounding box center [58, 26] width 61 height 11
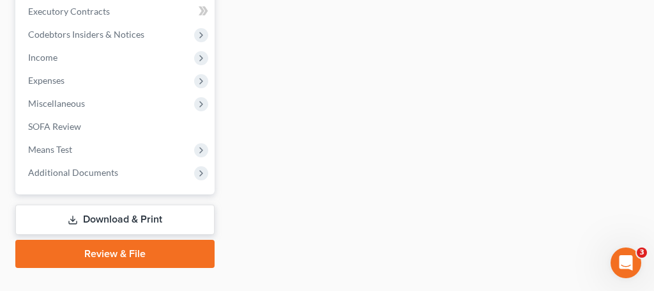
scroll to position [410, 0]
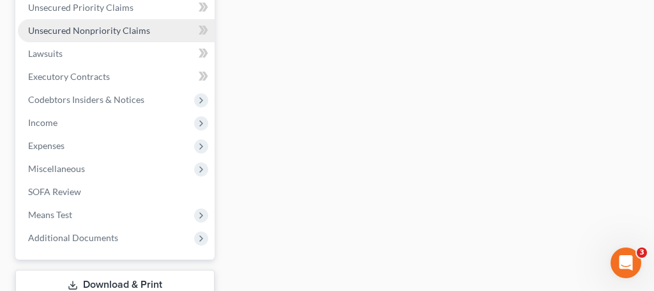
click at [68, 33] on span "Unsecured Nonpriority Claims" at bounding box center [89, 30] width 122 height 11
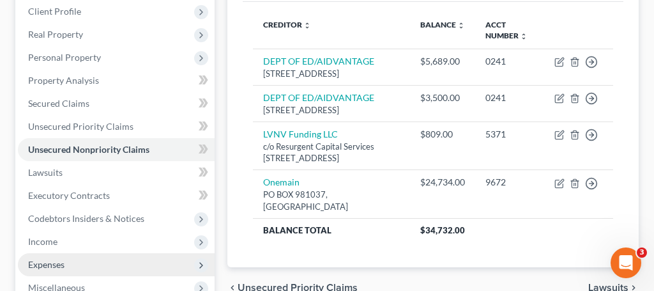
scroll to position [206, 0]
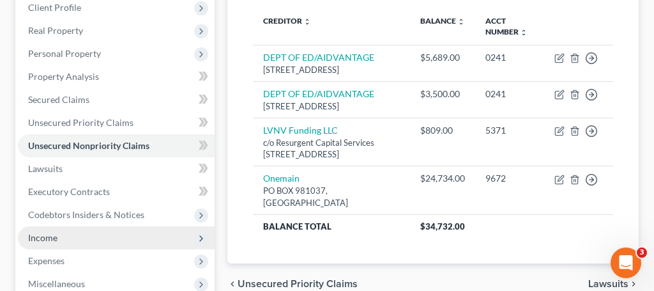
click at [38, 231] on span "Income" at bounding box center [116, 237] width 197 height 23
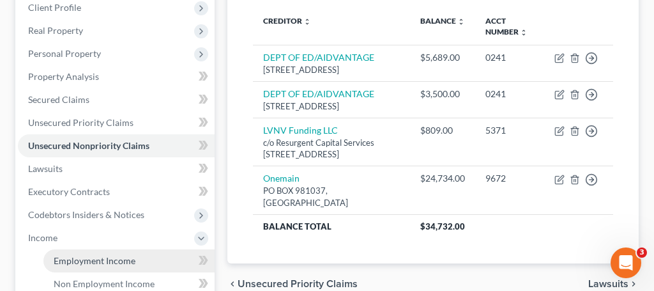
click at [122, 257] on span "Employment Income" at bounding box center [95, 260] width 82 height 11
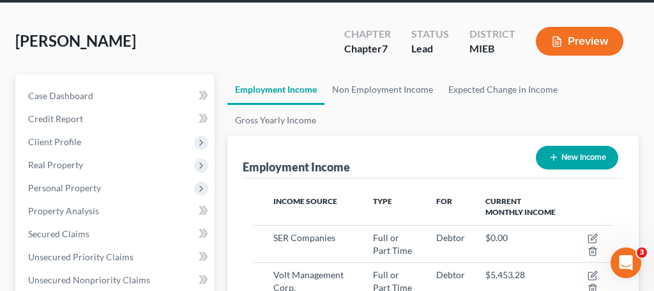
scroll to position [80, 0]
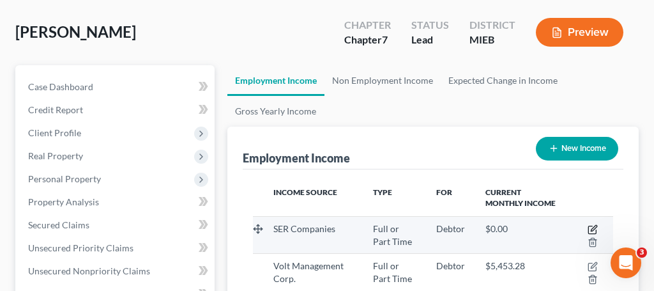
click at [591, 229] on icon "button" at bounding box center [593, 229] width 10 height 10
select select "0"
select select "23"
select select "2"
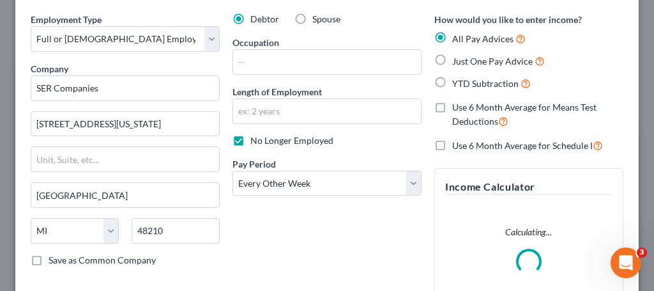
scroll to position [0, 0]
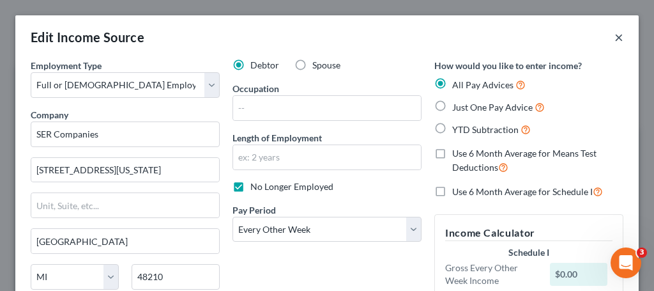
click at [619, 34] on button "×" at bounding box center [618, 36] width 9 height 15
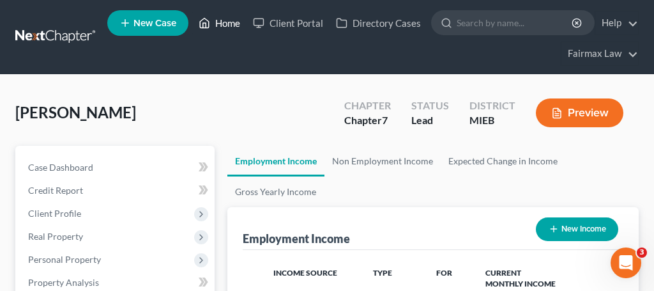
click at [229, 20] on link "Home" at bounding box center [219, 22] width 54 height 23
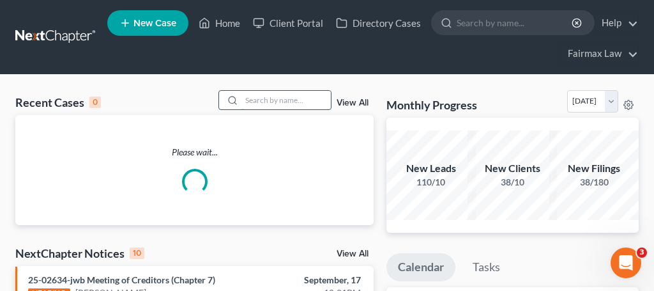
click at [248, 107] on input "search" at bounding box center [285, 100] width 89 height 19
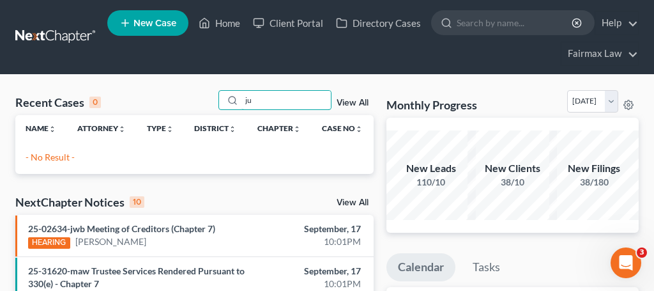
type input "j"
type input "[PERSON_NAME]"
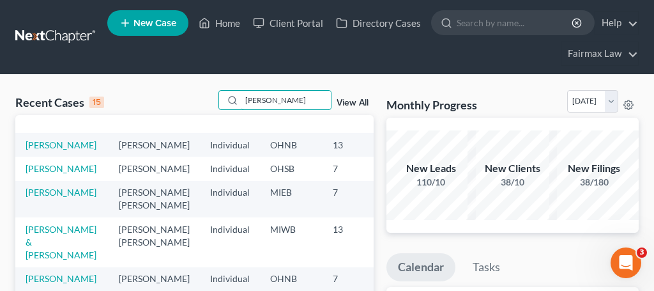
scroll to position [330, 0]
drag, startPoint x: 286, startPoint y: 102, endPoint x: 238, endPoint y: 89, distance: 49.6
click at [238, 90] on div "[PERSON_NAME]" at bounding box center [275, 100] width 114 height 20
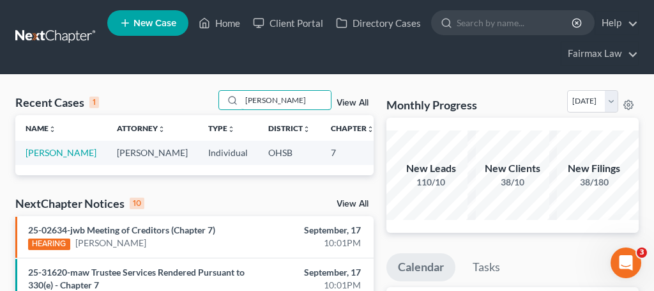
scroll to position [0, 0]
type input "[PERSON_NAME]"
click at [37, 152] on link "[PERSON_NAME]" at bounding box center [61, 152] width 71 height 11
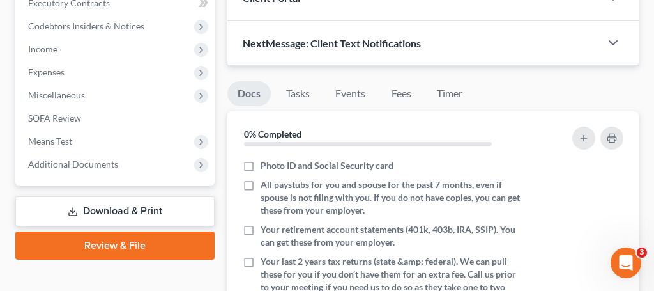
scroll to position [395, 0]
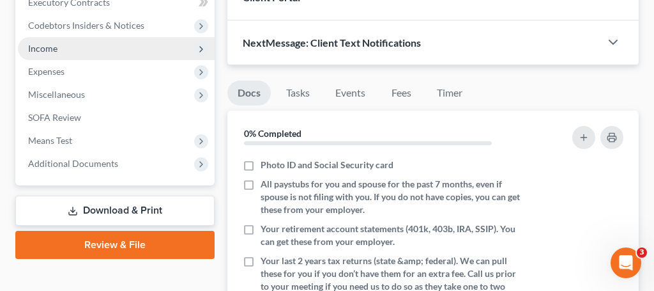
click at [52, 49] on span "Income" at bounding box center [42, 48] width 29 height 11
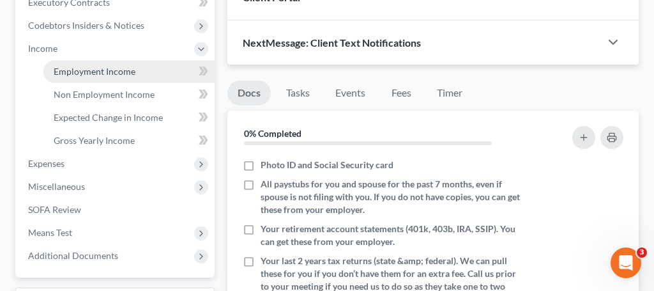
click at [85, 70] on span "Employment Income" at bounding box center [95, 71] width 82 height 11
